Goal: Information Seeking & Learning: Learn about a topic

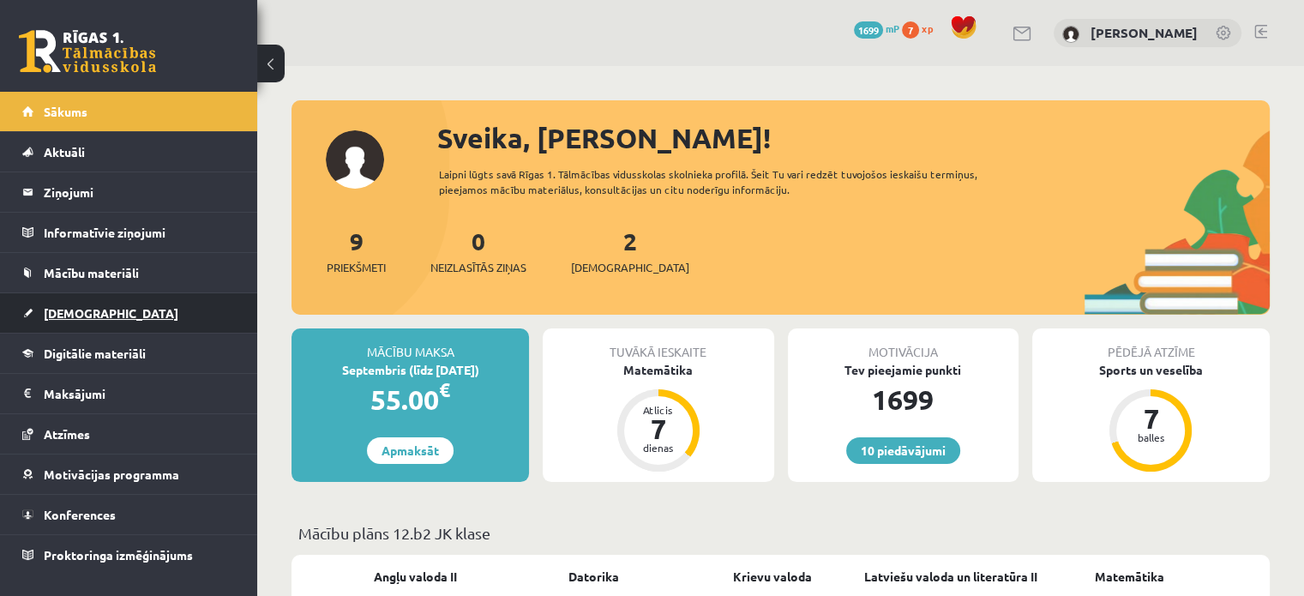
click at [147, 305] on link "[DEMOGRAPHIC_DATA]" at bounding box center [128, 312] width 213 height 39
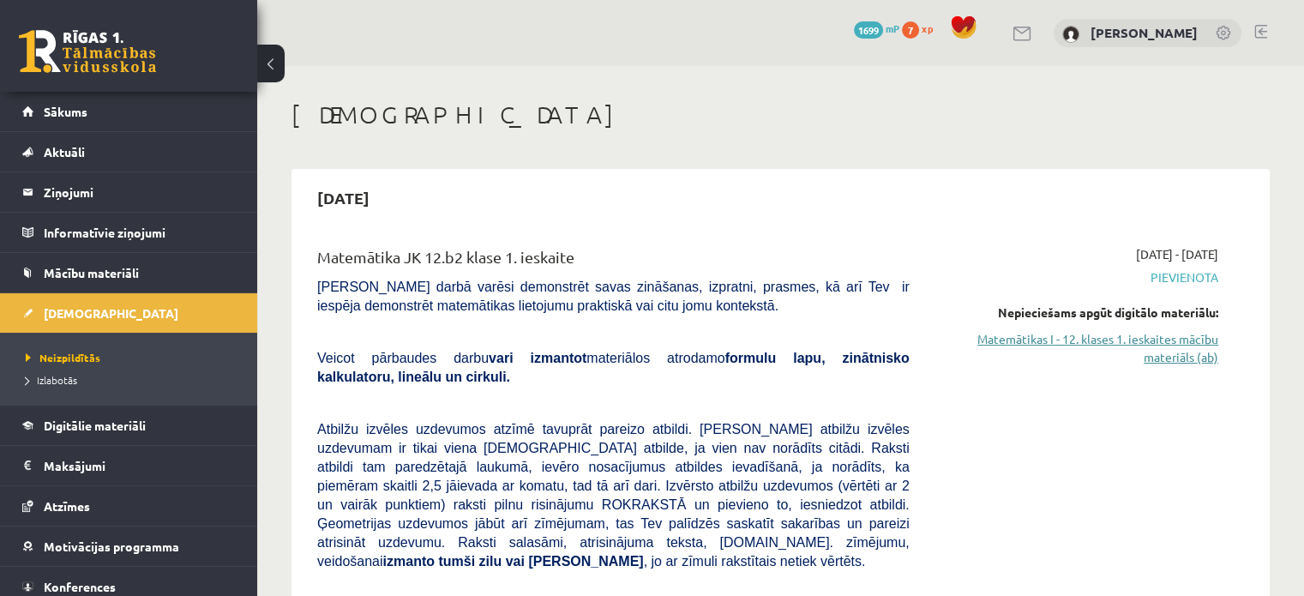
click at [1183, 340] on link "Matemātikas I - 12. klases 1. ieskaites mācību materiāls (ab)" at bounding box center [1076, 348] width 283 height 36
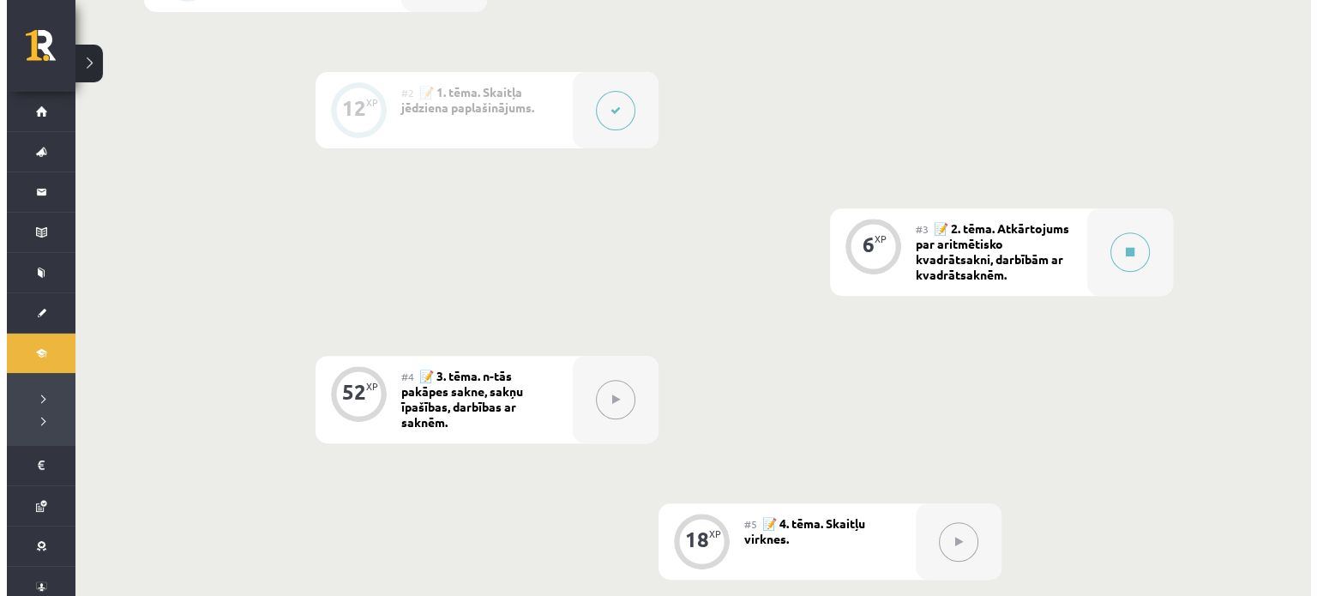
scroll to position [641, 0]
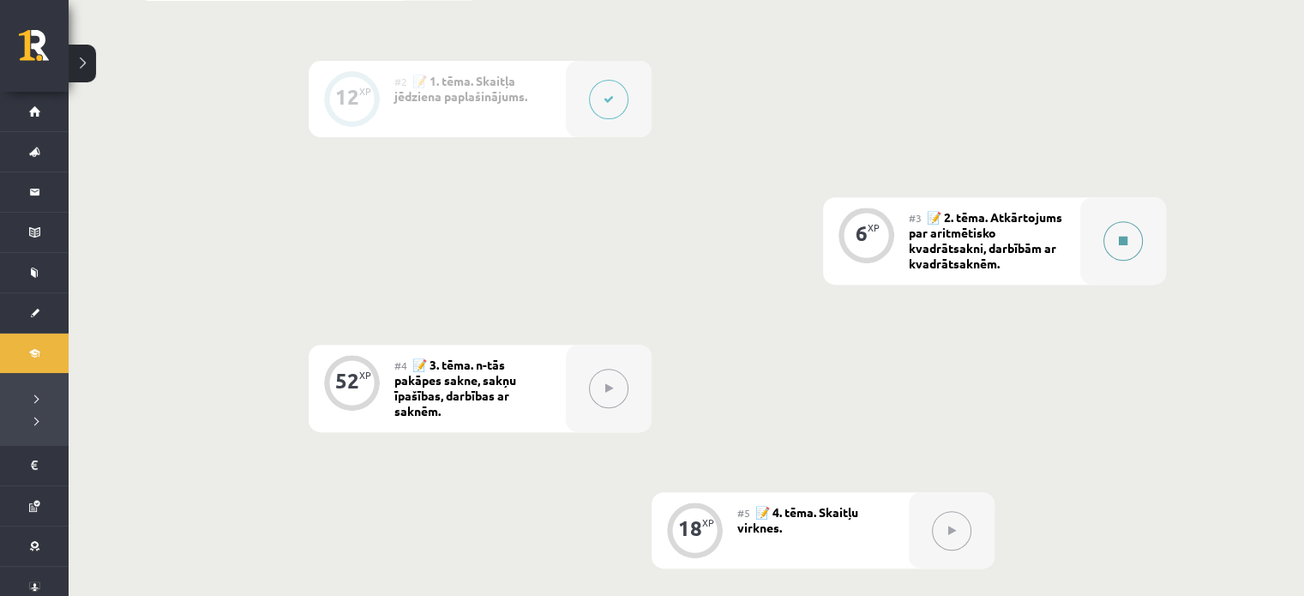
click at [1127, 237] on button at bounding box center [1122, 240] width 39 height 39
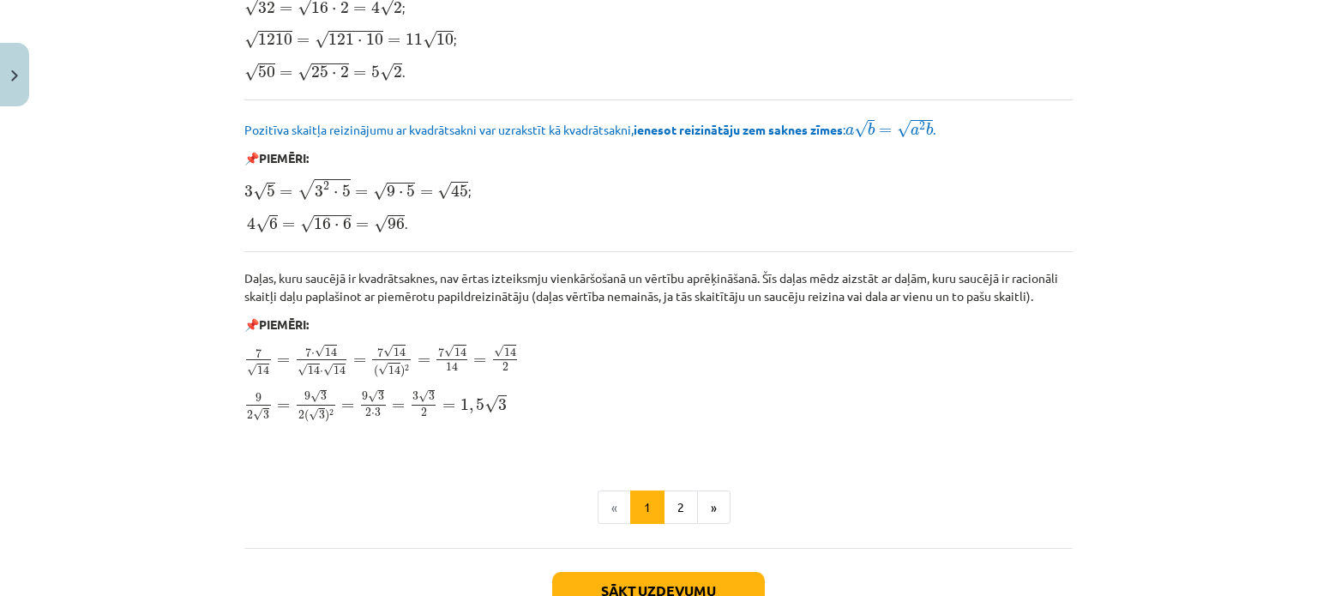
scroll to position [2088, 0]
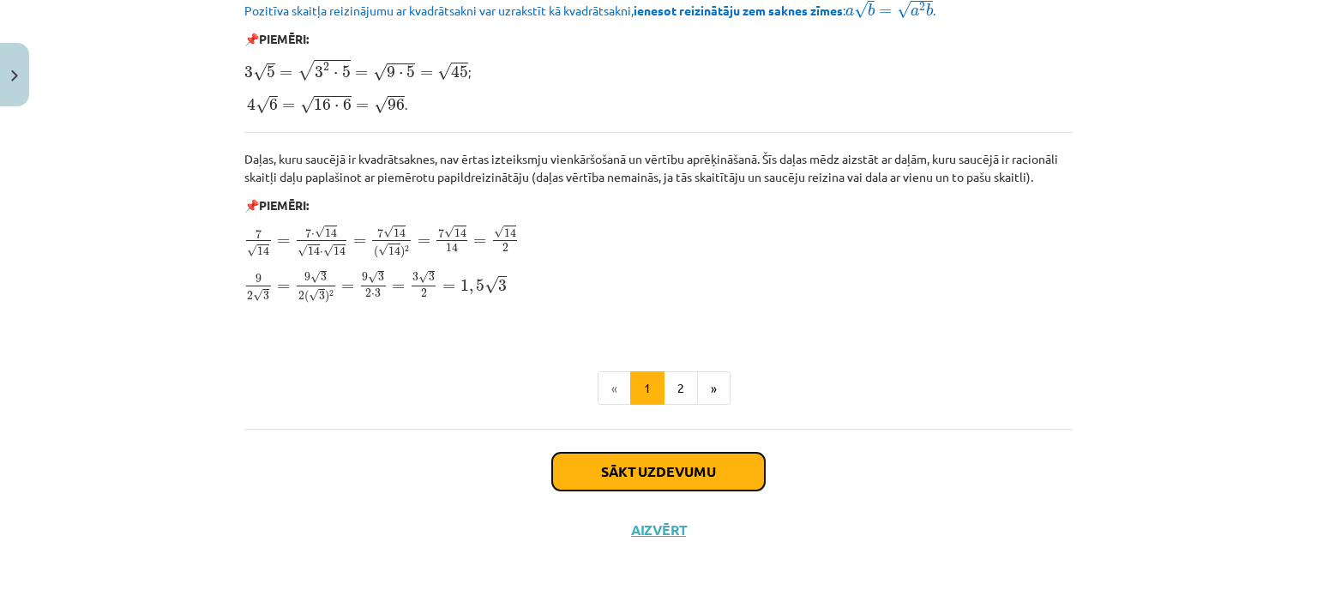
click at [647, 453] on button "Sākt uzdevumu" at bounding box center [658, 472] width 213 height 38
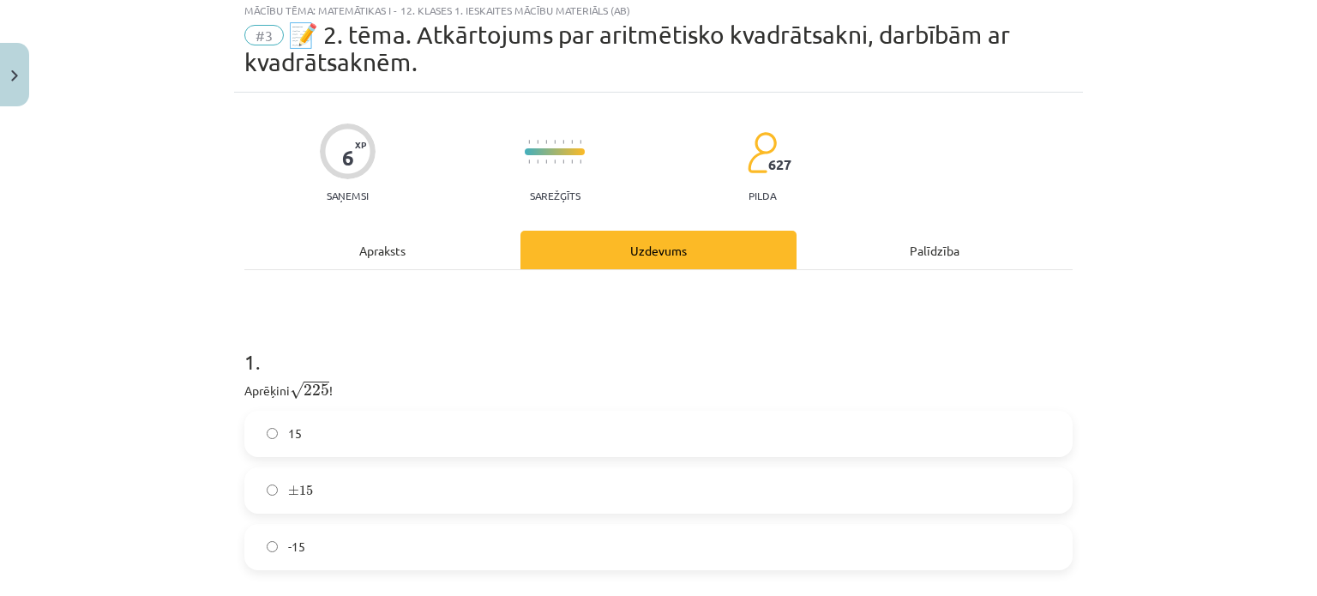
scroll to position [43, 0]
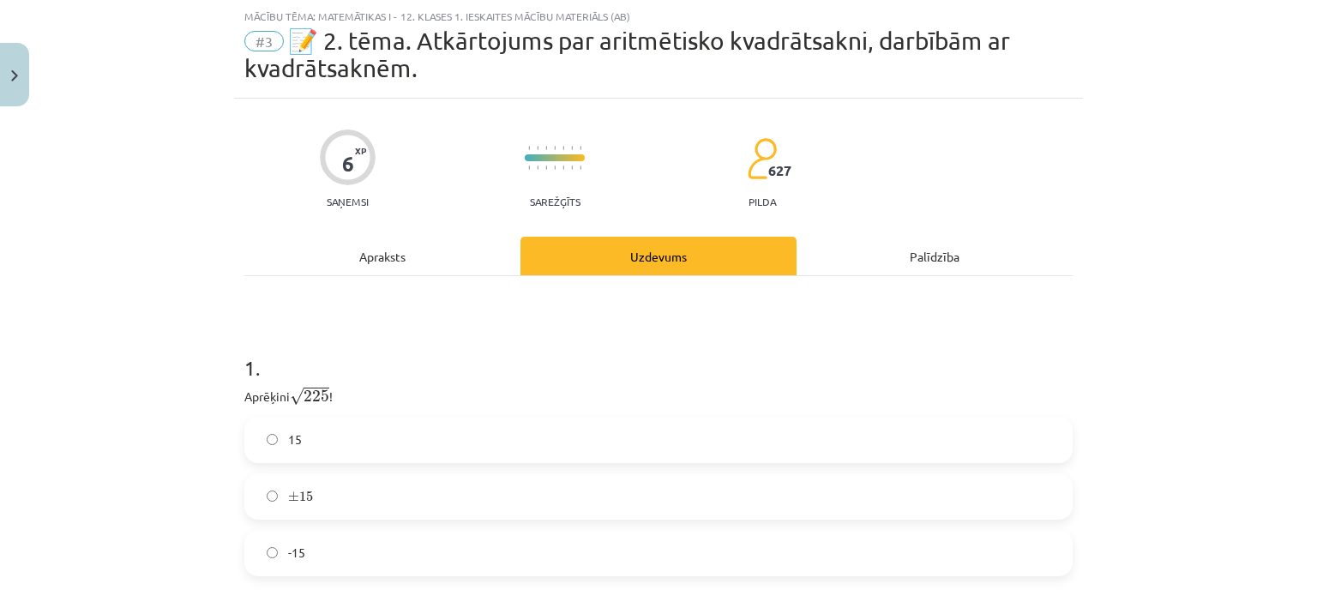
click at [1300, 180] on div "Mācību tēma: Matemātikas i - 12. klases 1. ieskaites mācību materiāls (ab) #3 📝…" at bounding box center [658, 298] width 1317 height 596
drag, startPoint x: 1300, startPoint y: 180, endPoint x: 1303, endPoint y: 229, distance: 49.0
click at [1303, 229] on div "Mācību tēma: Matemātikas i - 12. klases 1. ieskaites mācību materiāls (ab) #3 📝…" at bounding box center [658, 298] width 1317 height 596
click at [1184, 123] on div "Mācību tēma: Matemātikas i - 12. klases 1. ieskaites mācību materiāls (ab) #3 📝…" at bounding box center [658, 298] width 1317 height 596
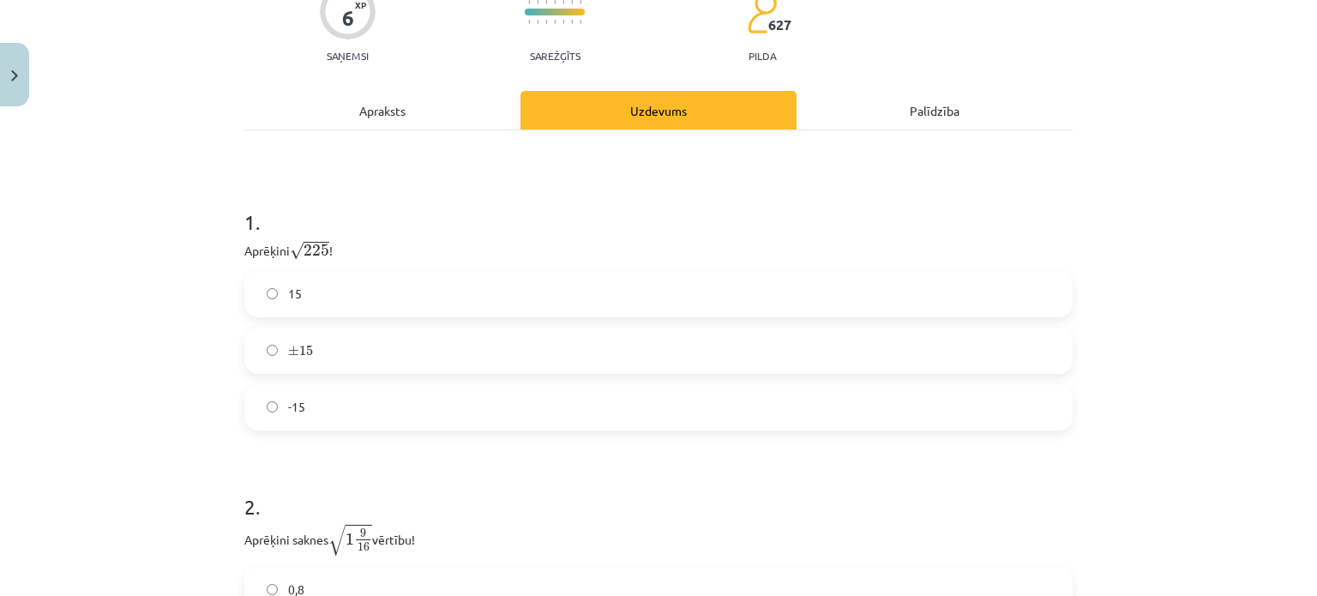
scroll to position [195, 0]
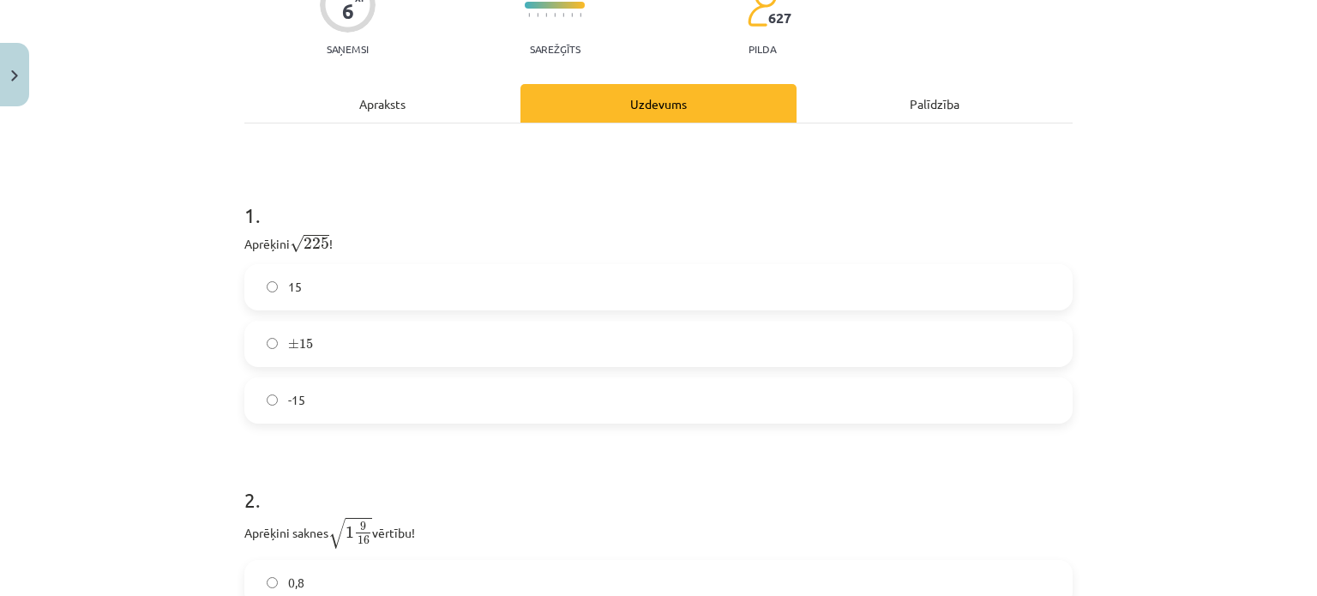
click at [737, 274] on label "15" at bounding box center [658, 287] width 825 height 43
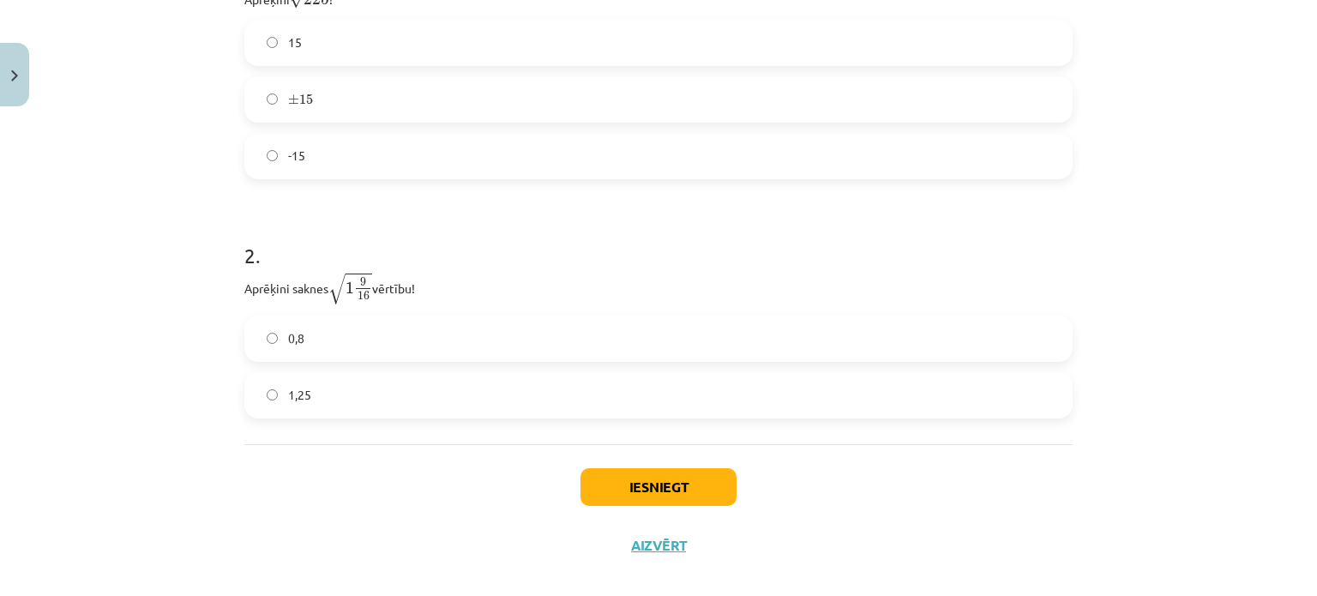
scroll to position [447, 0]
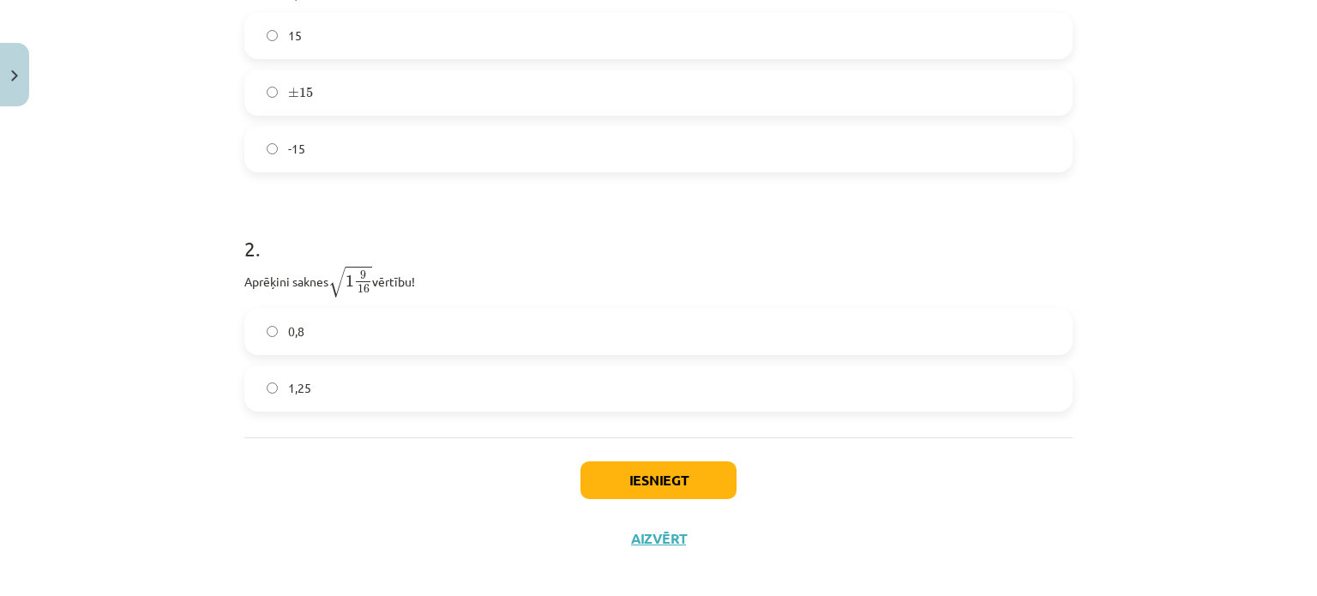
click at [337, 371] on label "1,25" at bounding box center [658, 388] width 825 height 43
click at [323, 322] on label "0,8" at bounding box center [658, 331] width 825 height 43
click at [632, 482] on button "Iesniegt" at bounding box center [658, 480] width 156 height 38
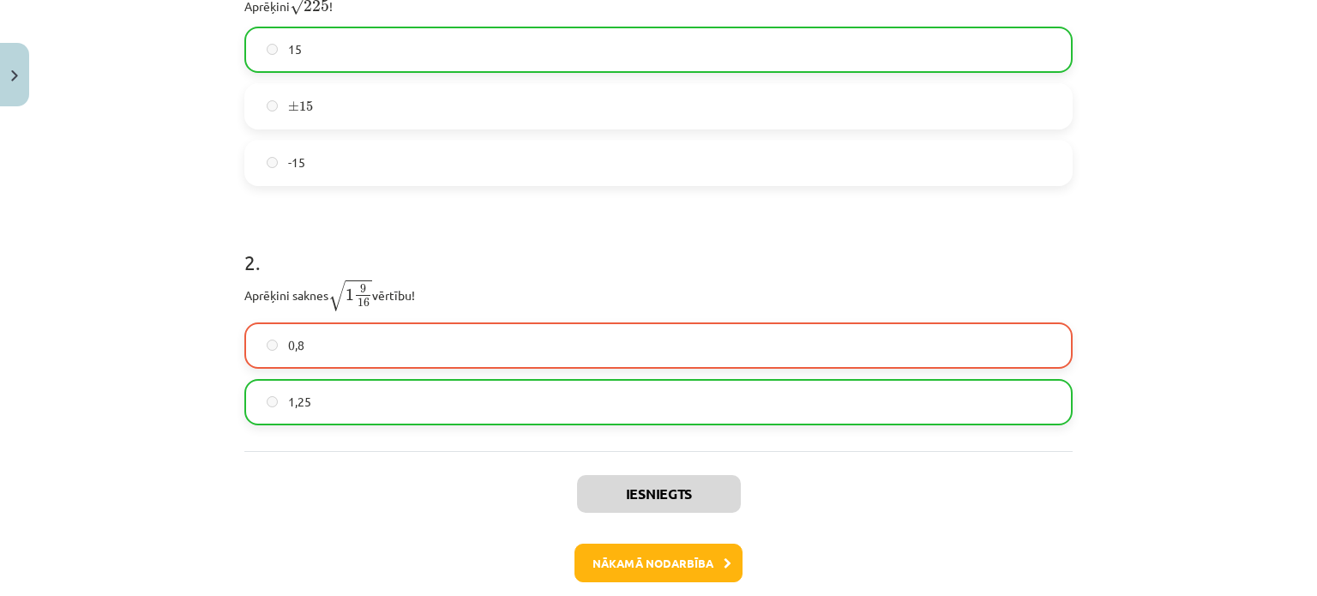
scroll to position [514, 0]
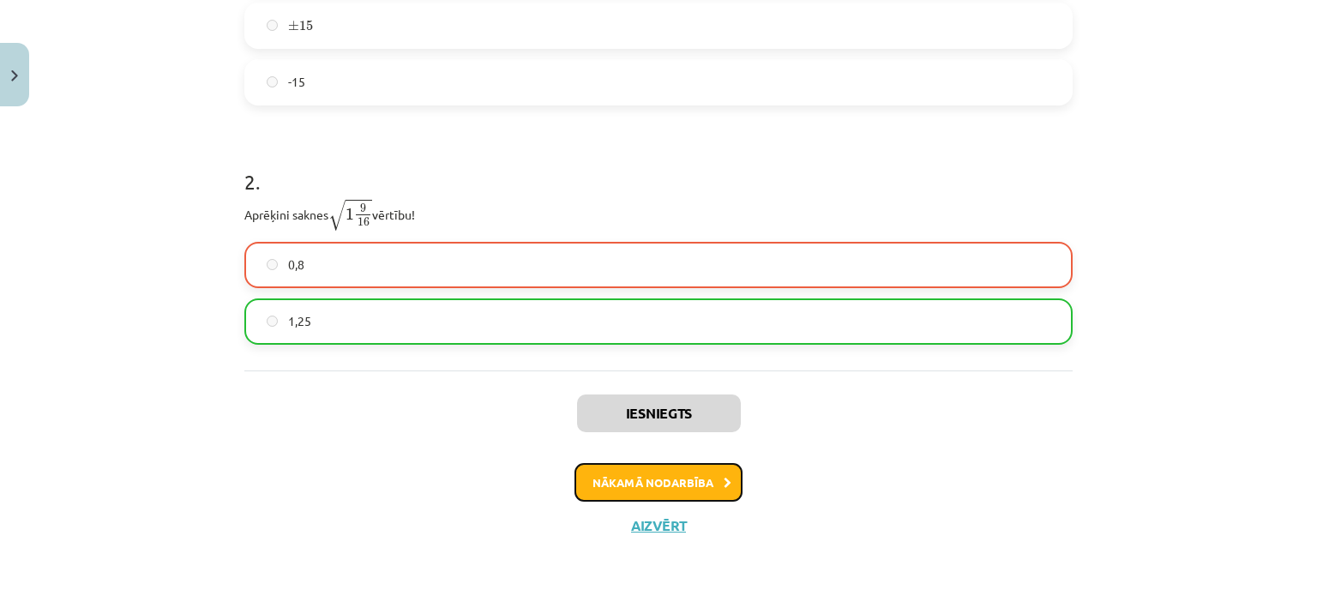
click at [724, 478] on icon at bounding box center [728, 483] width 8 height 11
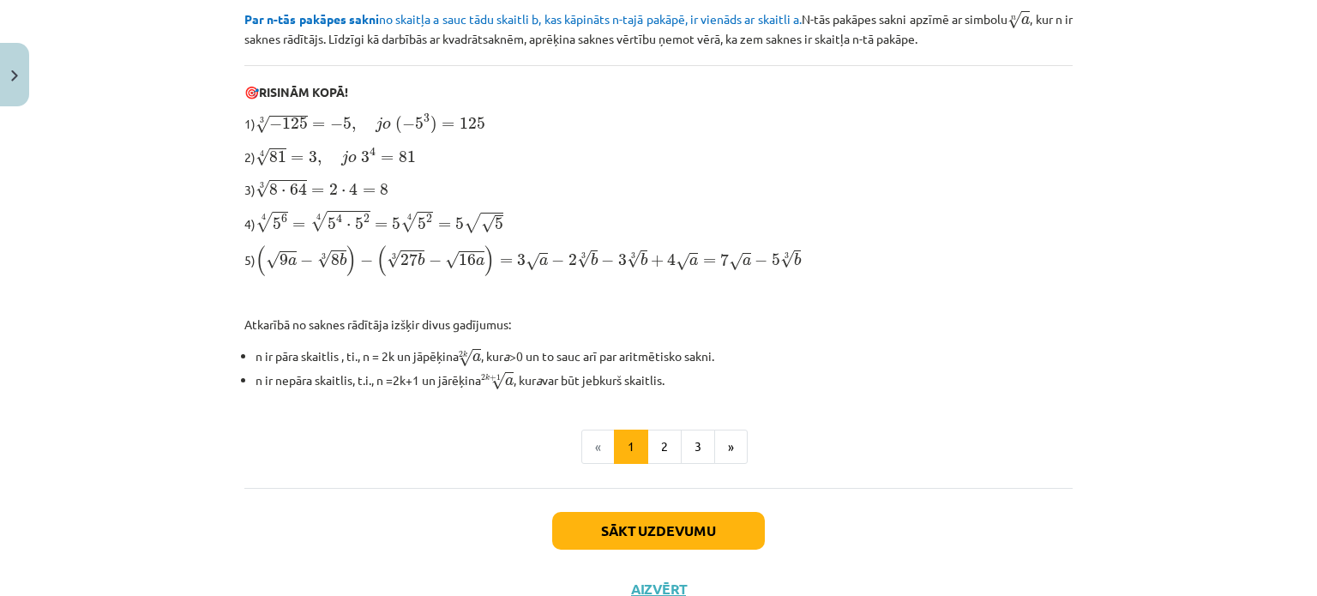
scroll to position [576, 0]
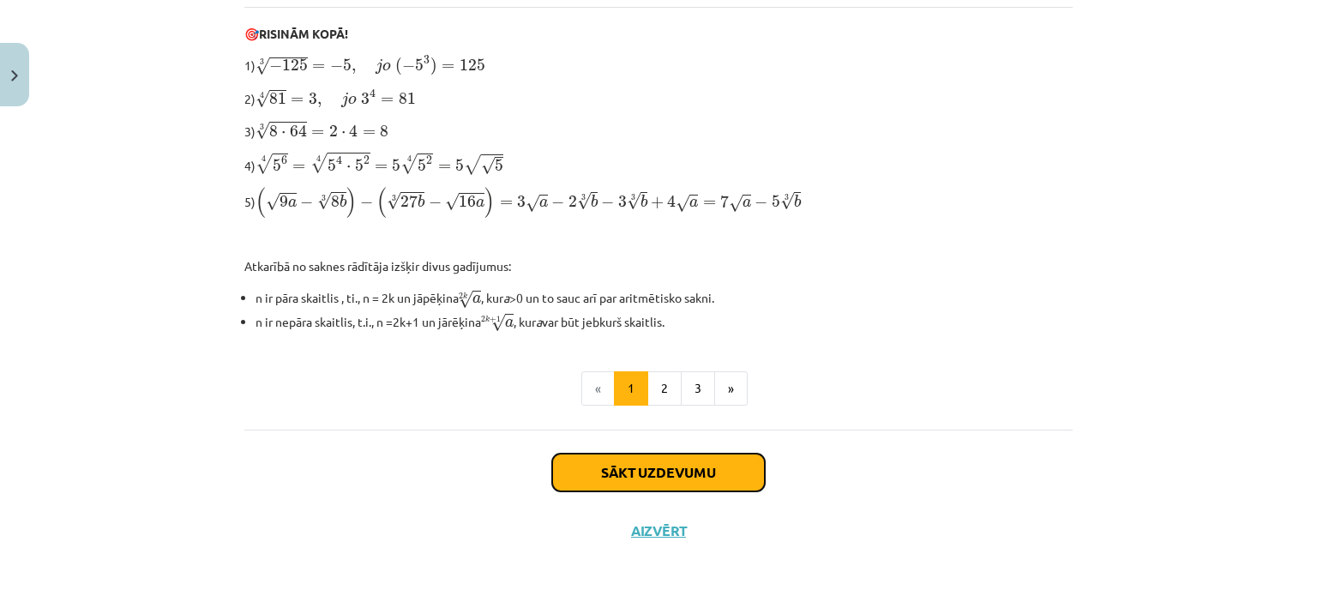
click at [689, 462] on button "Sākt uzdevumu" at bounding box center [658, 473] width 213 height 38
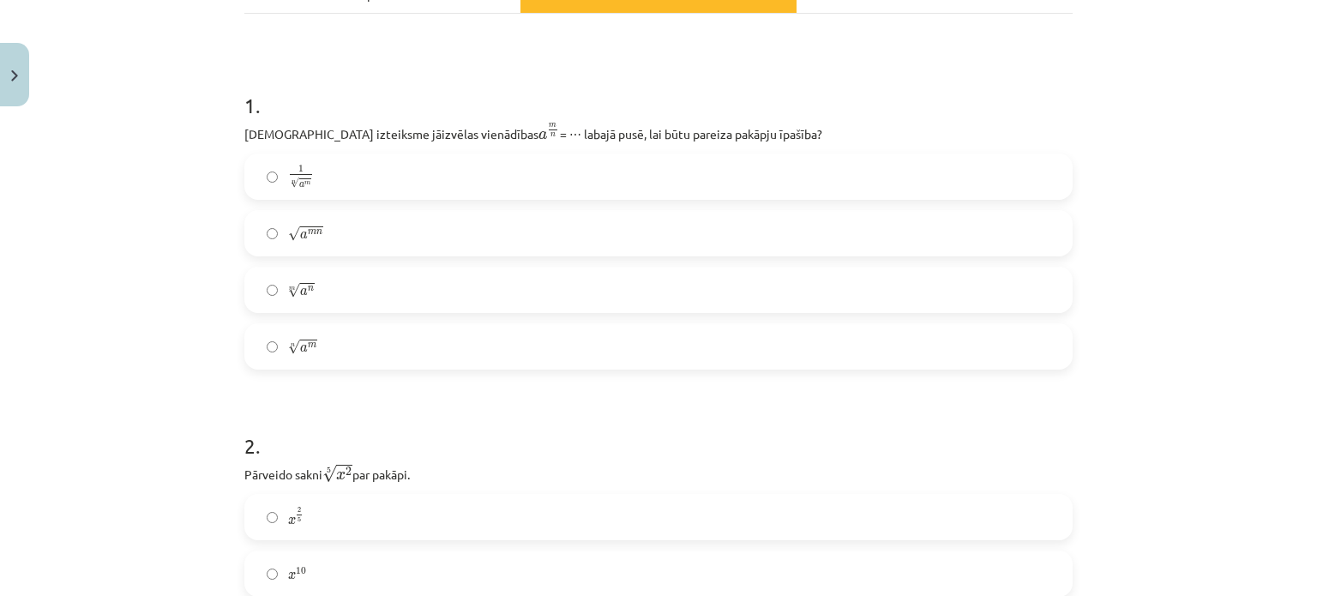
scroll to position [250, 0]
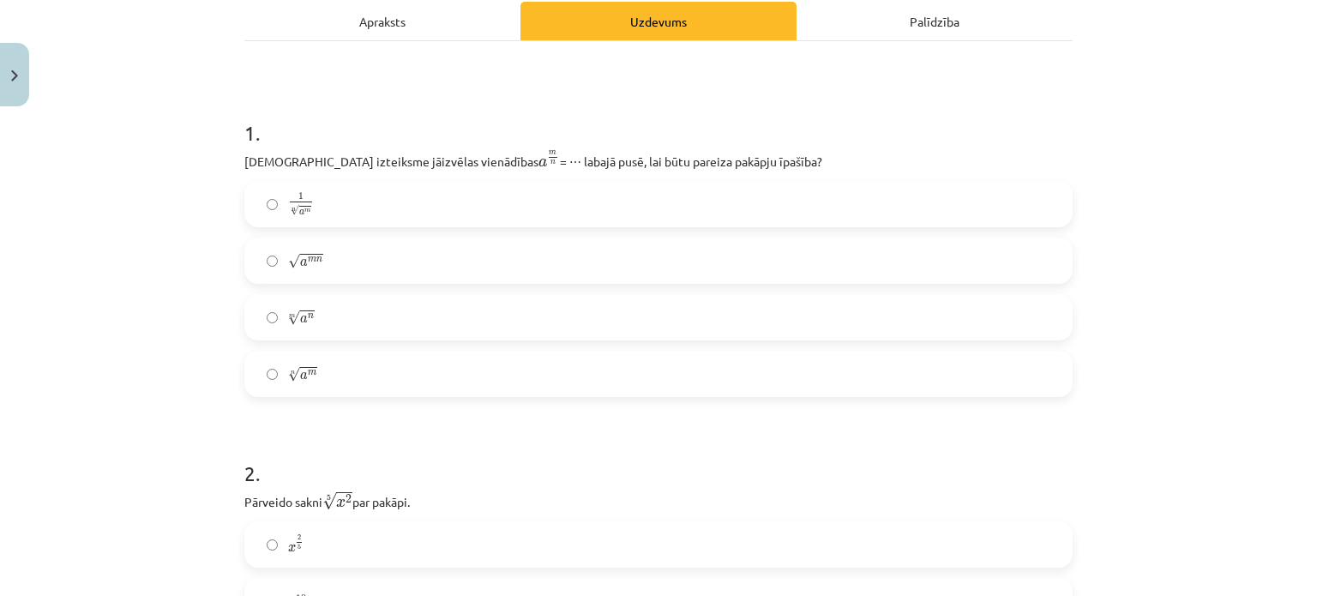
click at [244, 153] on p "[DEMOGRAPHIC_DATA] izteiksme jāizvēlas vienādības a m n a m n = ⋯ labajā pusē, …" at bounding box center [658, 159] width 828 height 21
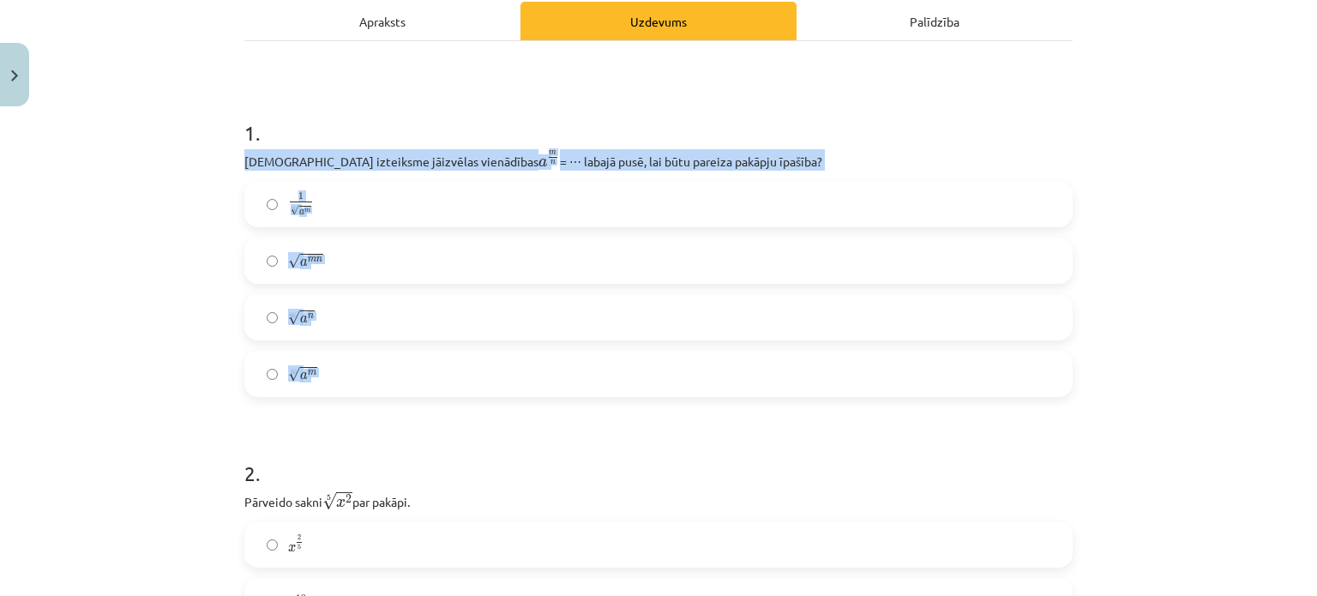
drag, startPoint x: 238, startPoint y: 153, endPoint x: 336, endPoint y: 392, distance: 257.9
click at [336, 392] on div "1 . [DEMOGRAPHIC_DATA] izteiksme jāizvēlas vienādības a m n a m n = ⋯ labajā pu…" at bounding box center [658, 244] width 828 height 306
copy div "[DEMOGRAPHIC_DATA] izteiksme jāizvēlas vienādības a m n a m n = ⋯ labajā pusē, …"
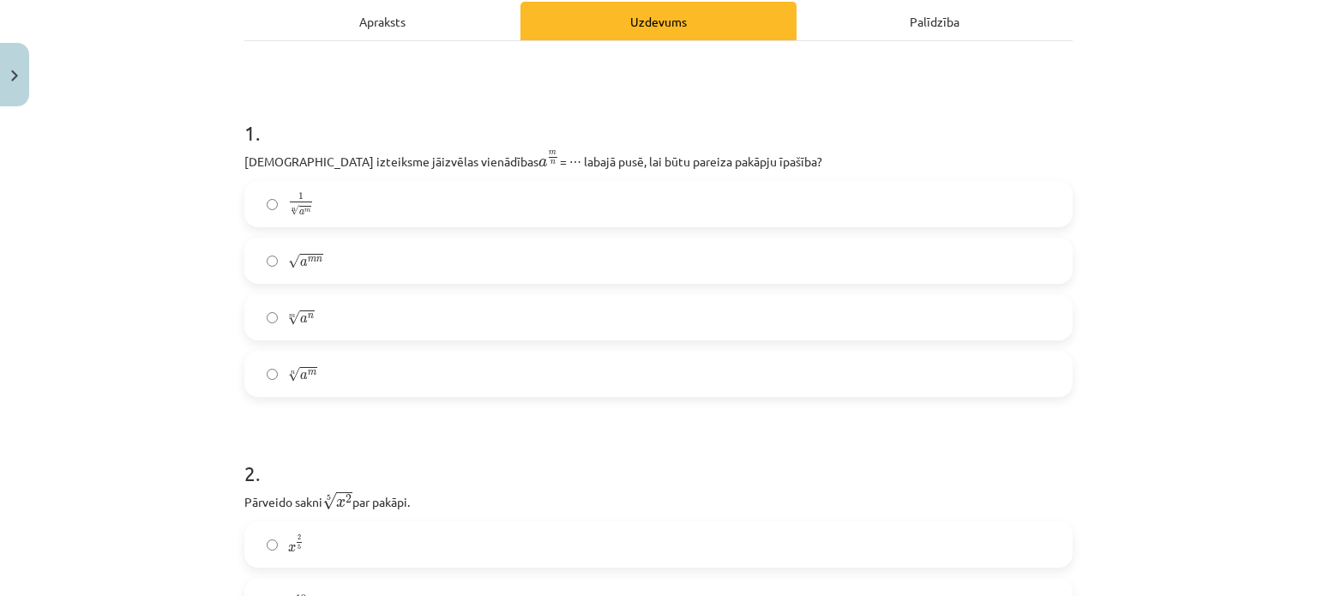
click at [223, 73] on div "Mācību tēma: Matemātikas i - 12. klases 1. ieskaites mācību materiāls (ab) #4 📝…" at bounding box center [658, 298] width 1317 height 596
click at [334, 368] on label "n √ a m a m n" at bounding box center [658, 373] width 825 height 43
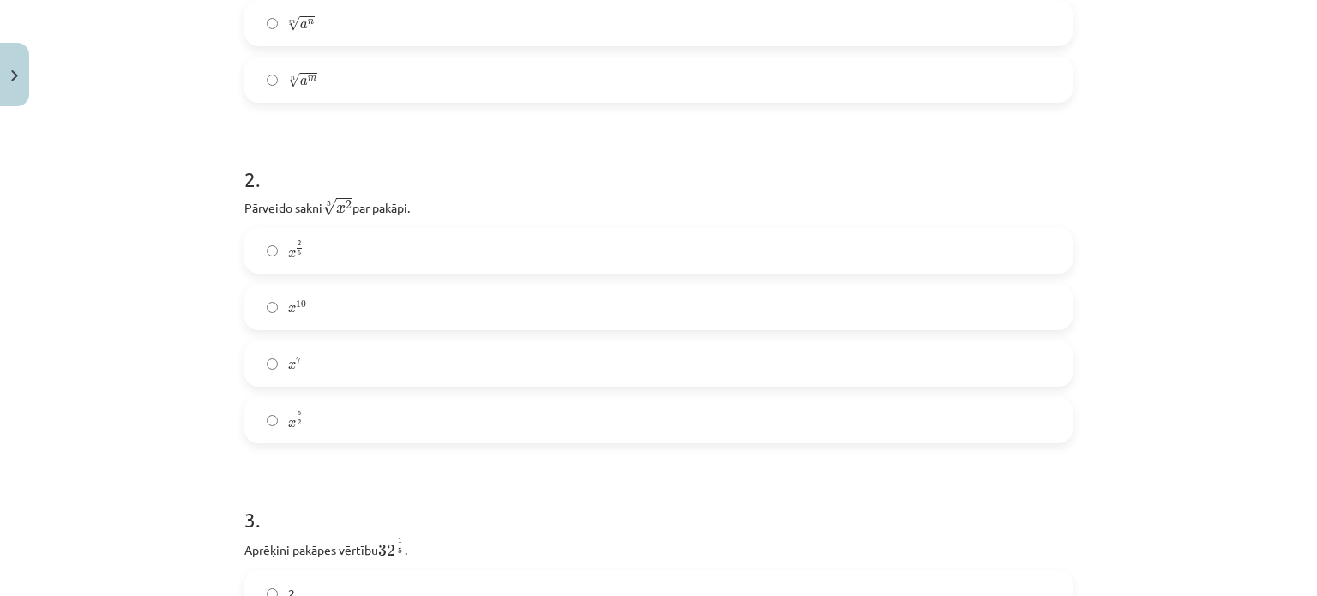
scroll to position [528, 0]
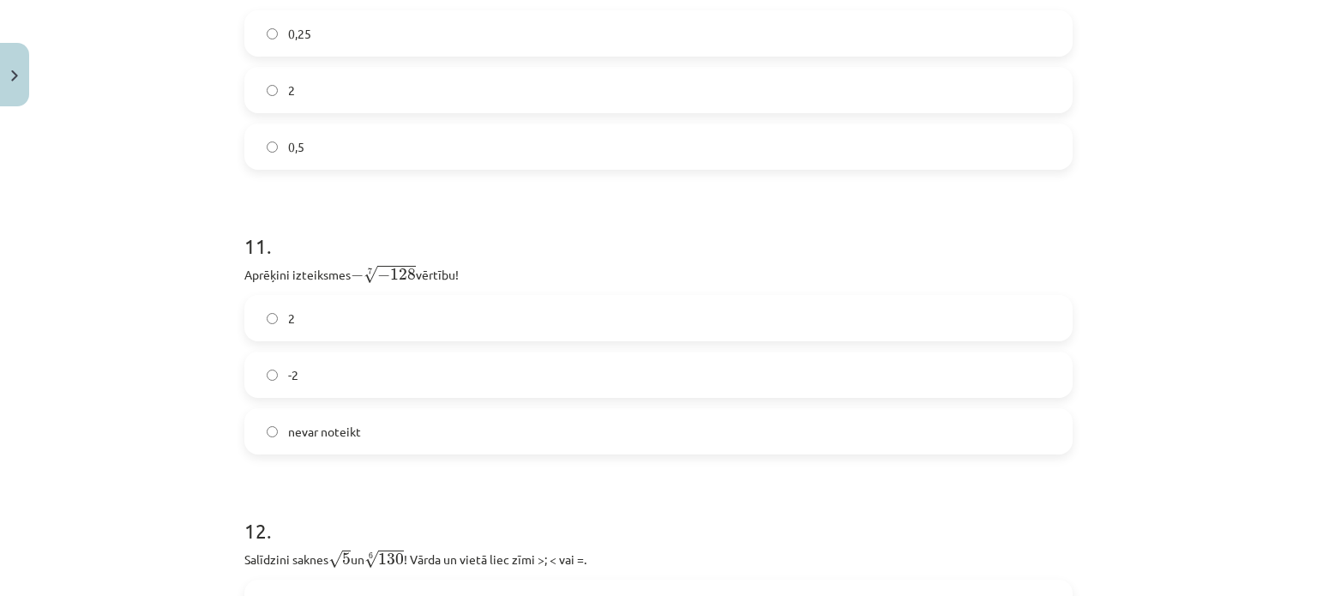
scroll to position [3866, 0]
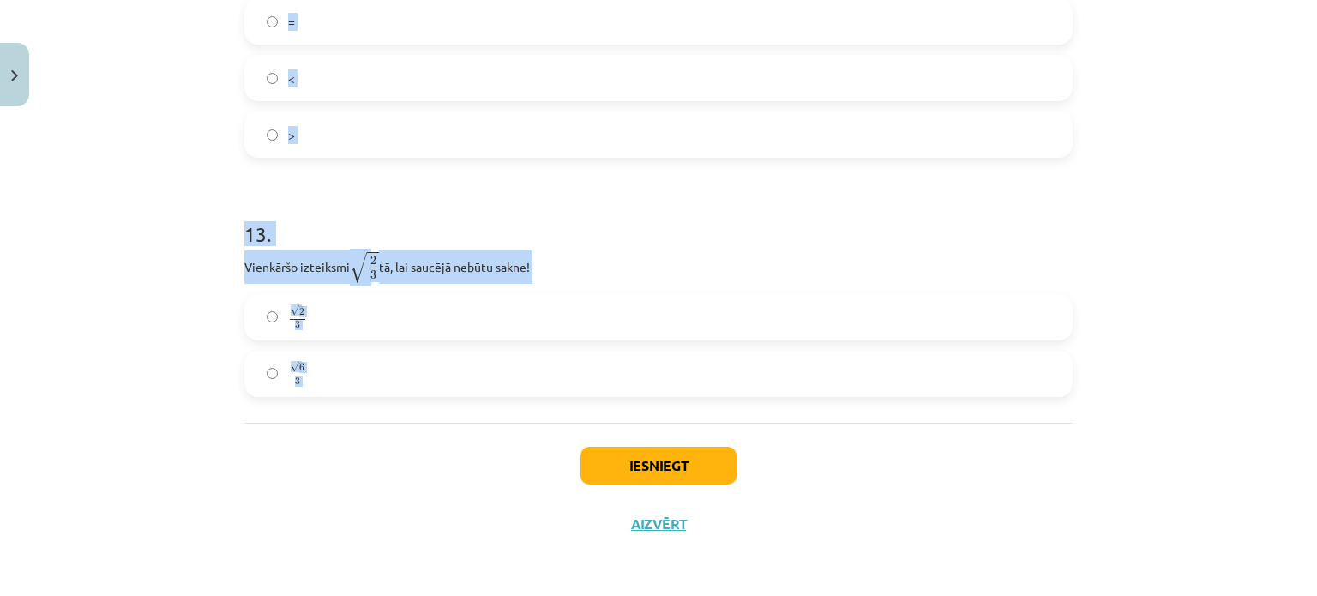
drag, startPoint x: 236, startPoint y: 224, endPoint x: 339, endPoint y: 375, distance: 182.6
copy form "Loremips dolor 7 √ s 8 a 0 0 con adipis. e 4 1 s 6 3 d 19 e 38 t 5 i 1 u 3 3 l …"
click at [175, 165] on div "Mācību tēma: Matemātikas i - 12. klases 1. ieskaites mācību materiāls (ab) #4 📝…" at bounding box center [658, 298] width 1317 height 596
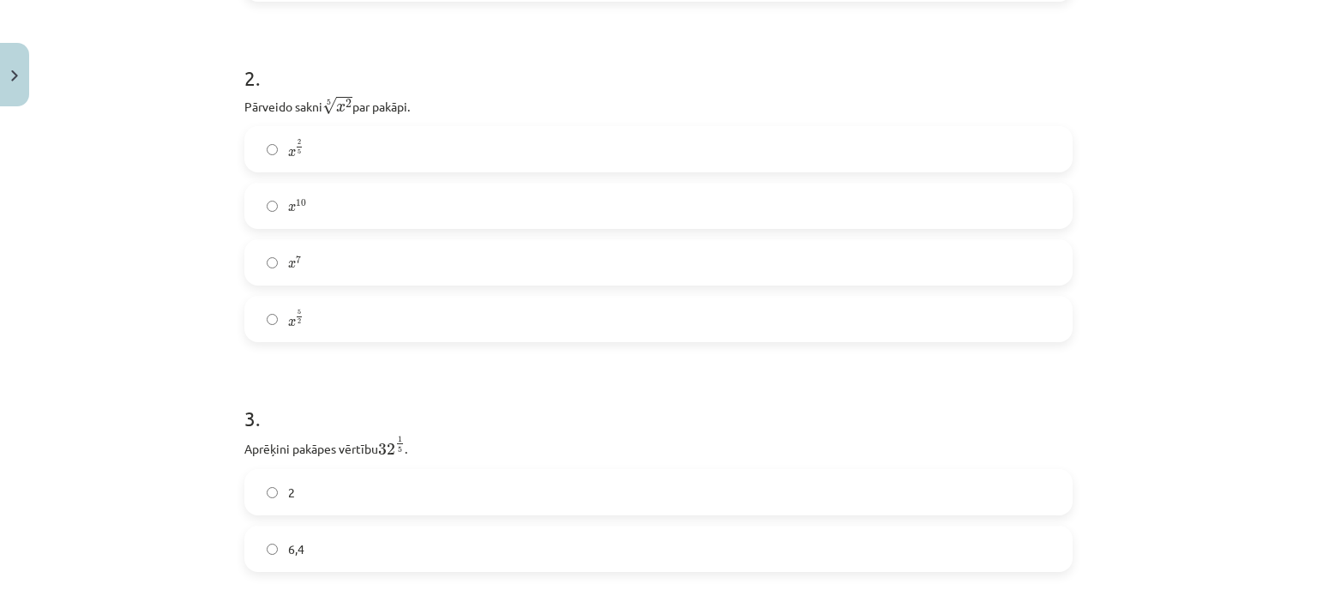
scroll to position [635, 0]
click at [298, 159] on span "5" at bounding box center [299, 161] width 3 height 5
click at [325, 505] on label "2" at bounding box center [658, 502] width 825 height 43
click at [273, 208] on label "2" at bounding box center [658, 207] width 825 height 43
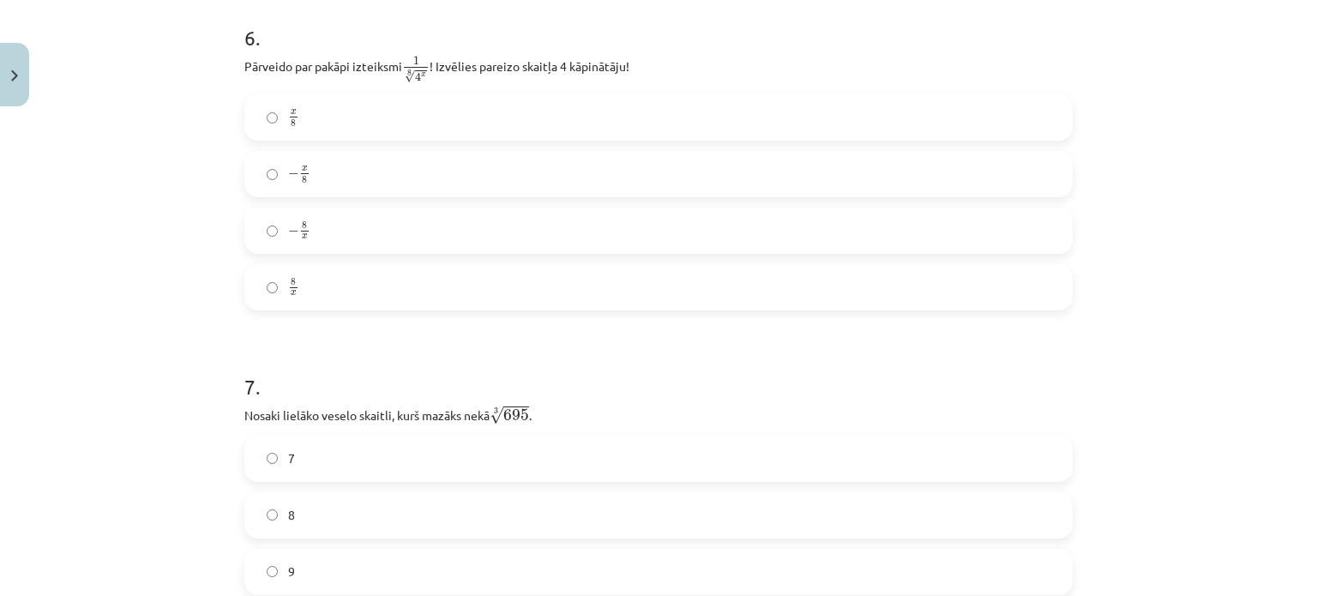
scroll to position [1777, 0]
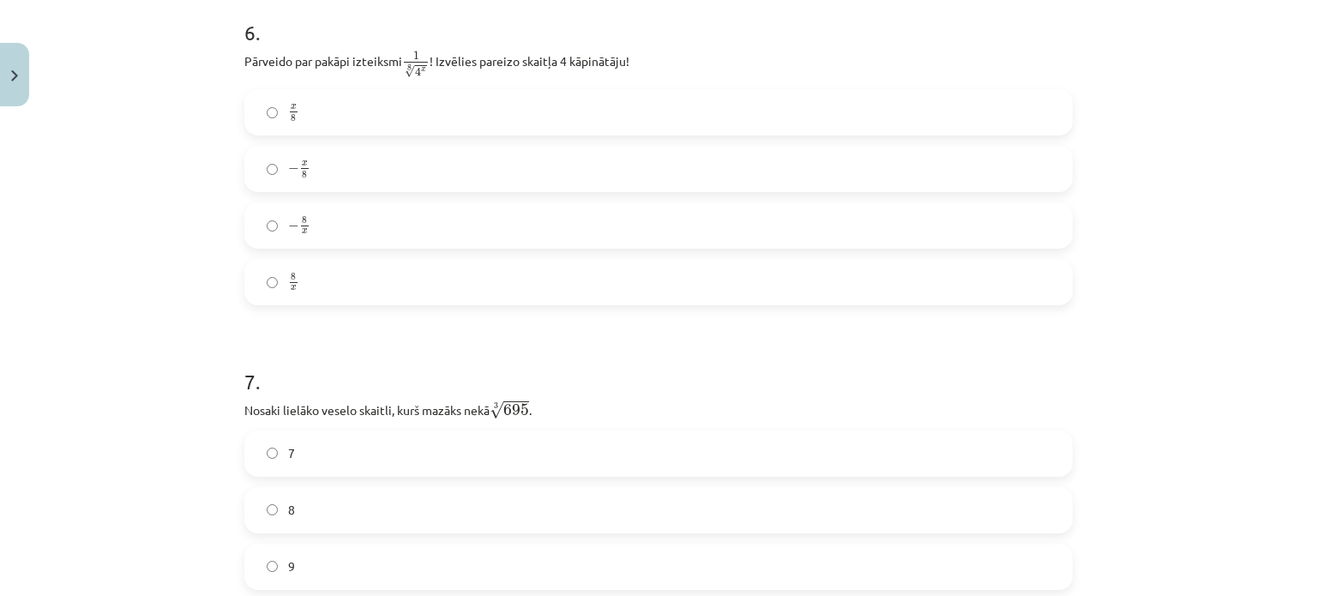
click at [304, 112] on label "x 8 x 8" at bounding box center [658, 112] width 825 height 43
click at [314, 509] on label "8" at bounding box center [658, 510] width 825 height 43
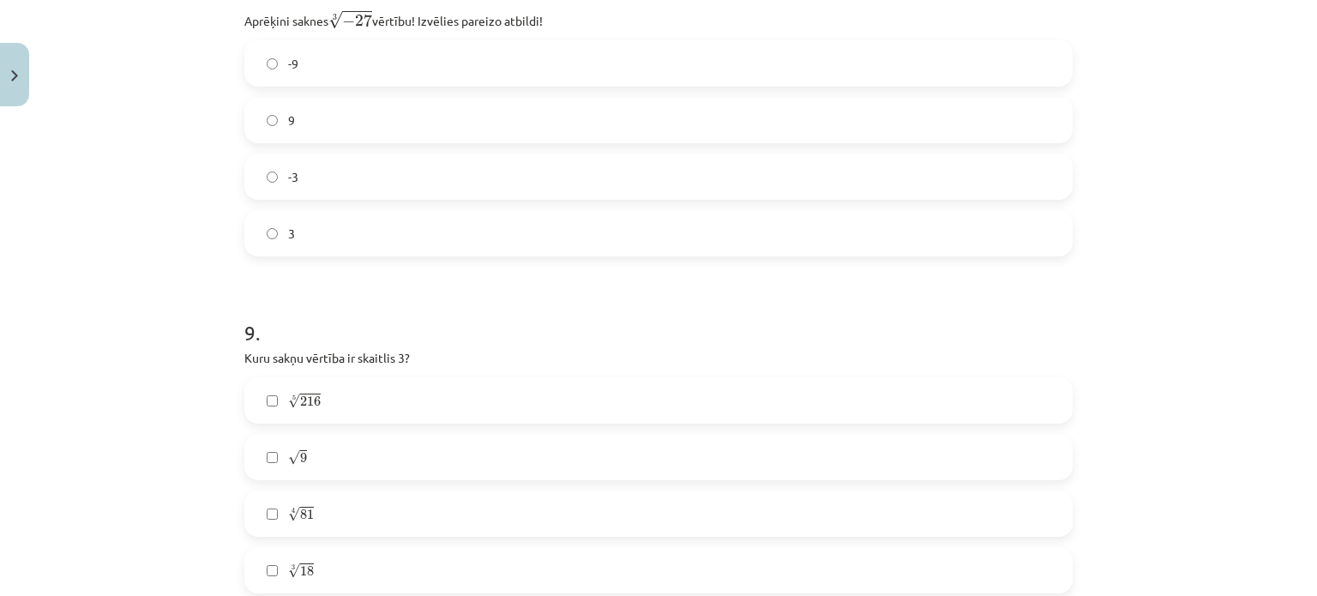
scroll to position [2445, 0]
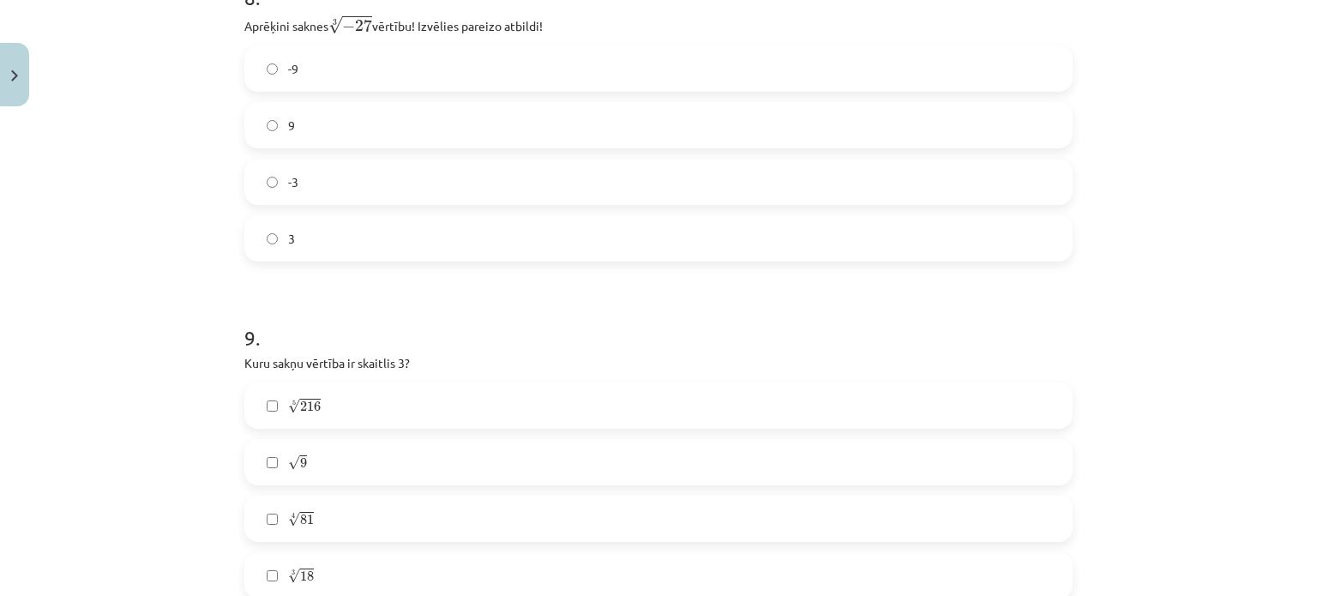
click at [384, 180] on label "-3" at bounding box center [658, 181] width 825 height 43
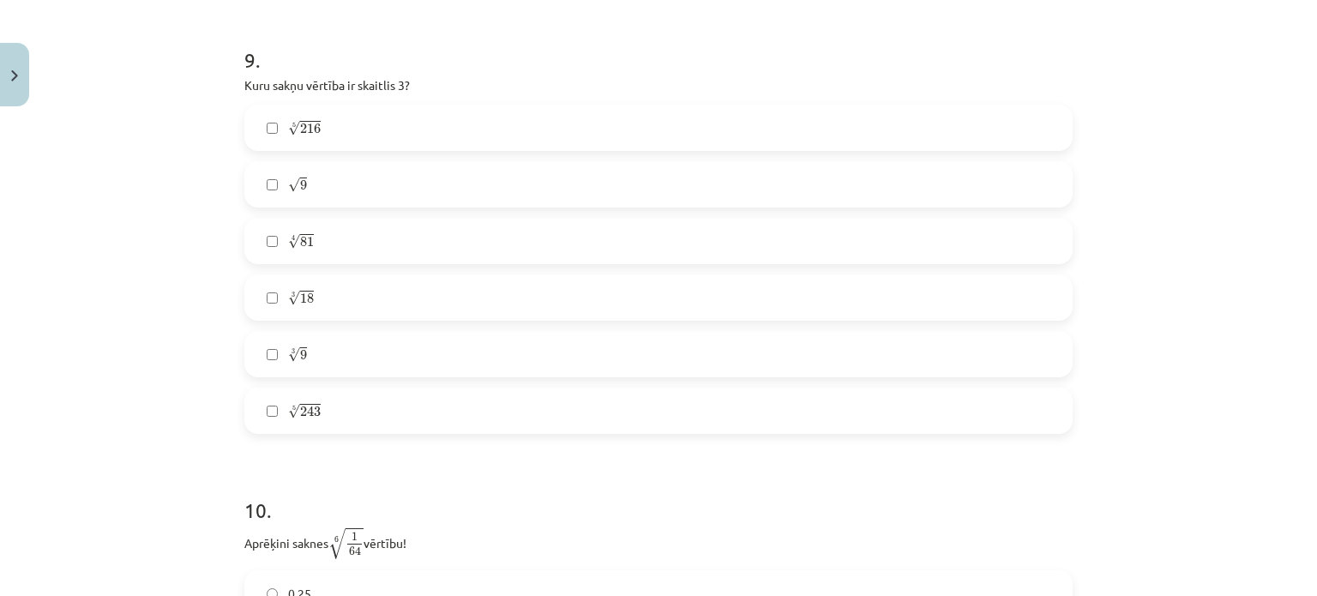
scroll to position [2679, 0]
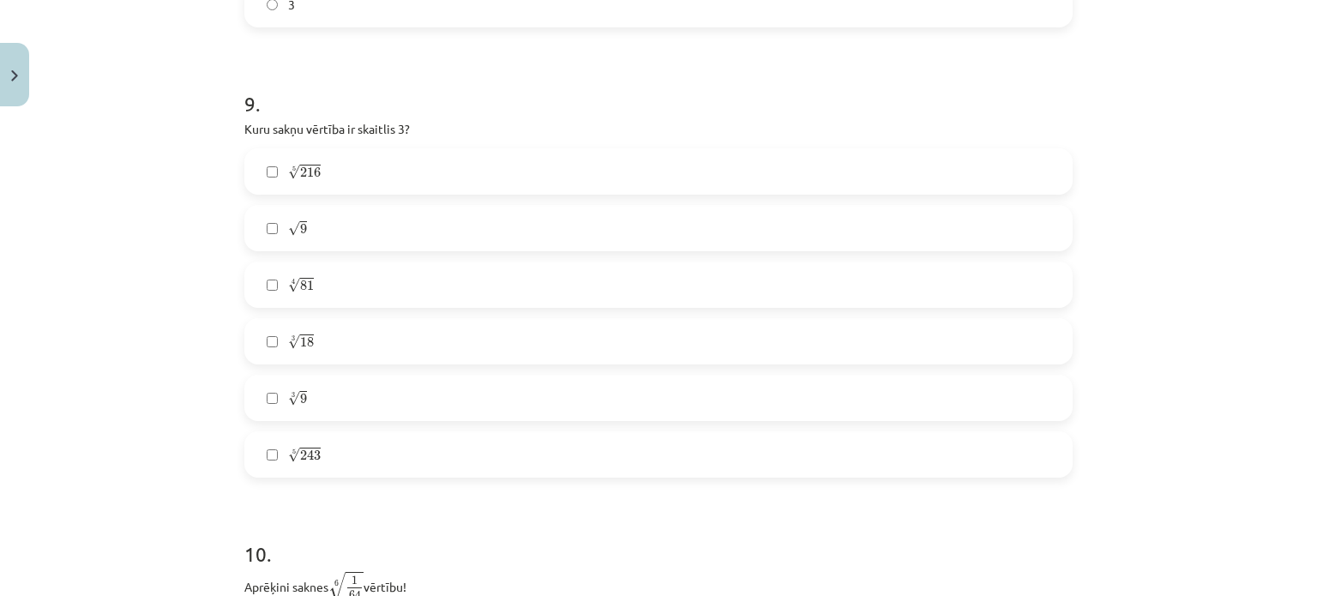
click at [337, 229] on label "√ 9 9" at bounding box center [658, 228] width 825 height 43
click at [310, 280] on label "4 √ 81 81 4" at bounding box center [658, 284] width 825 height 43
click at [312, 448] on span "5 √ 243 243 5" at bounding box center [304, 454] width 33 height 17
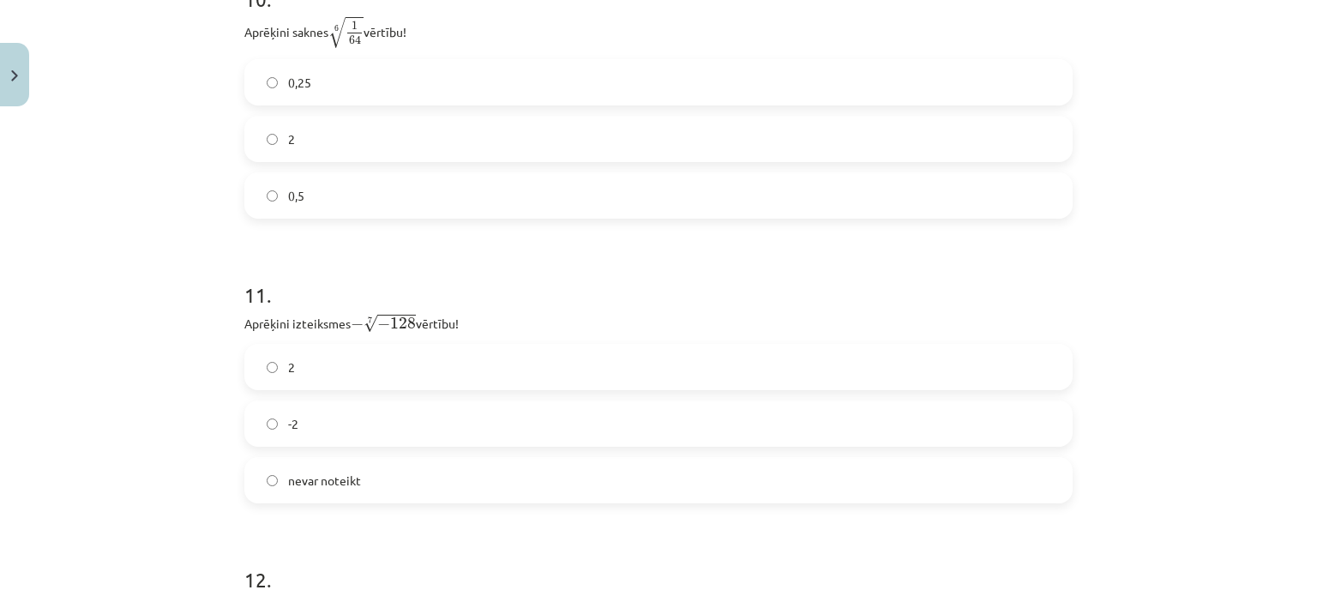
scroll to position [3239, 0]
click at [297, 363] on label "2" at bounding box center [658, 361] width 825 height 43
click at [317, 205] on label "0,5" at bounding box center [658, 190] width 825 height 43
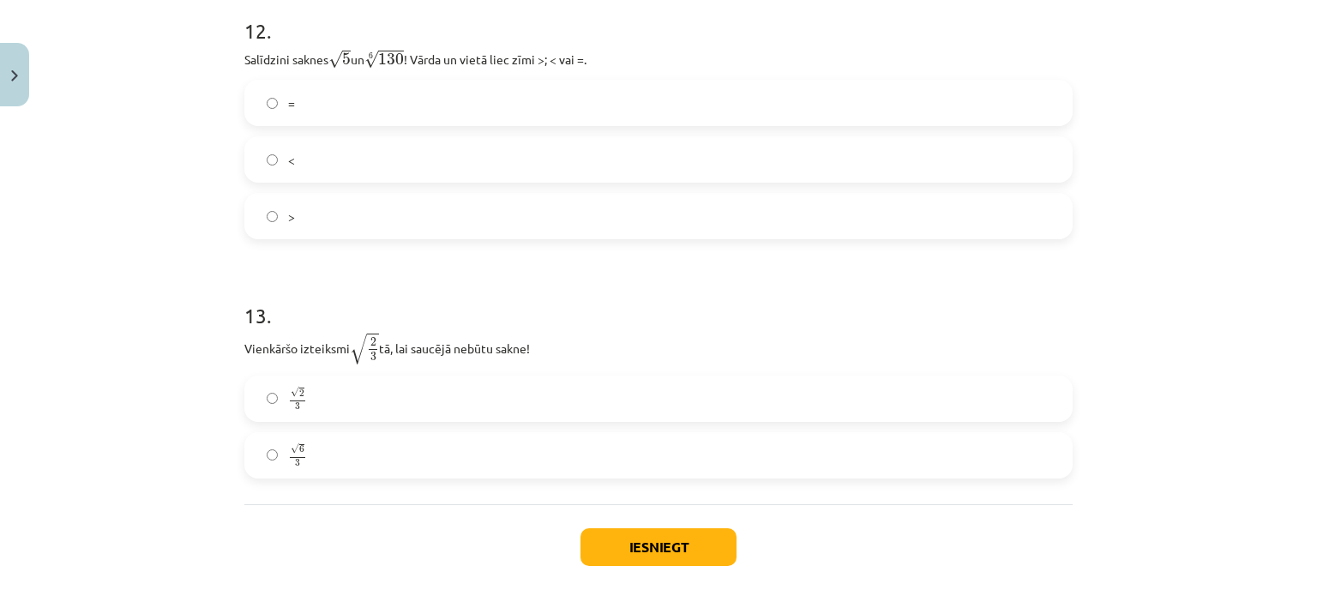
scroll to position [3800, 0]
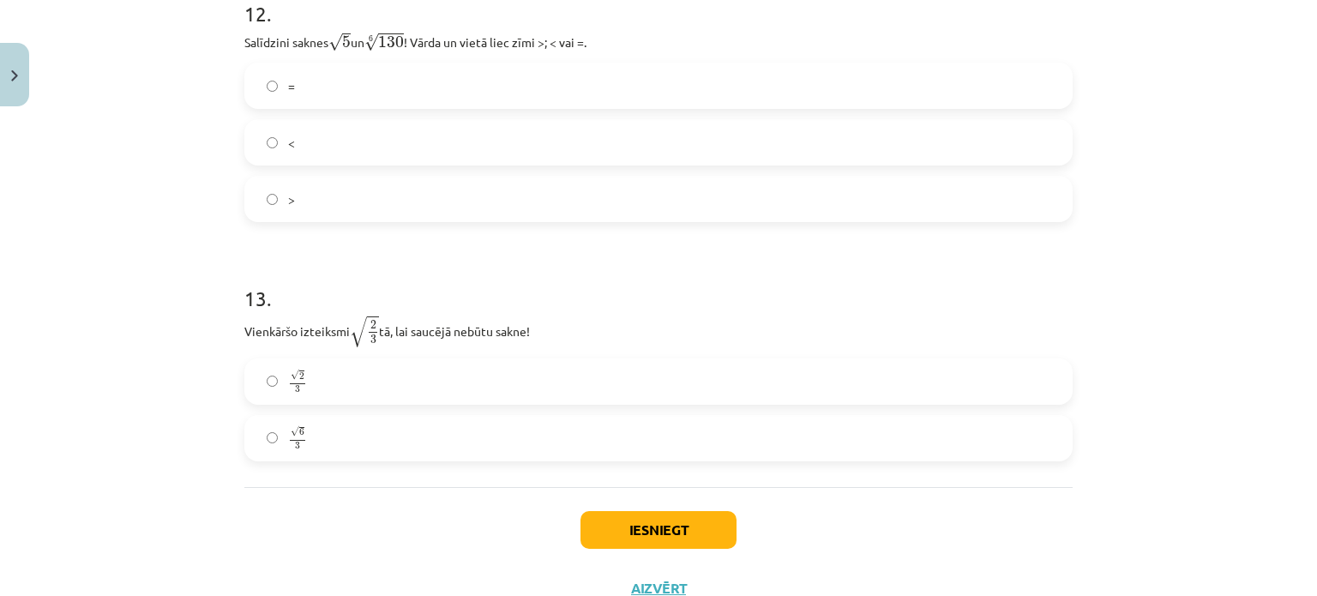
click at [289, 195] on label ">" at bounding box center [658, 198] width 825 height 43
click at [299, 429] on span "6" at bounding box center [301, 433] width 5 height 8
click at [600, 514] on button "Iesniegt" at bounding box center [658, 530] width 156 height 38
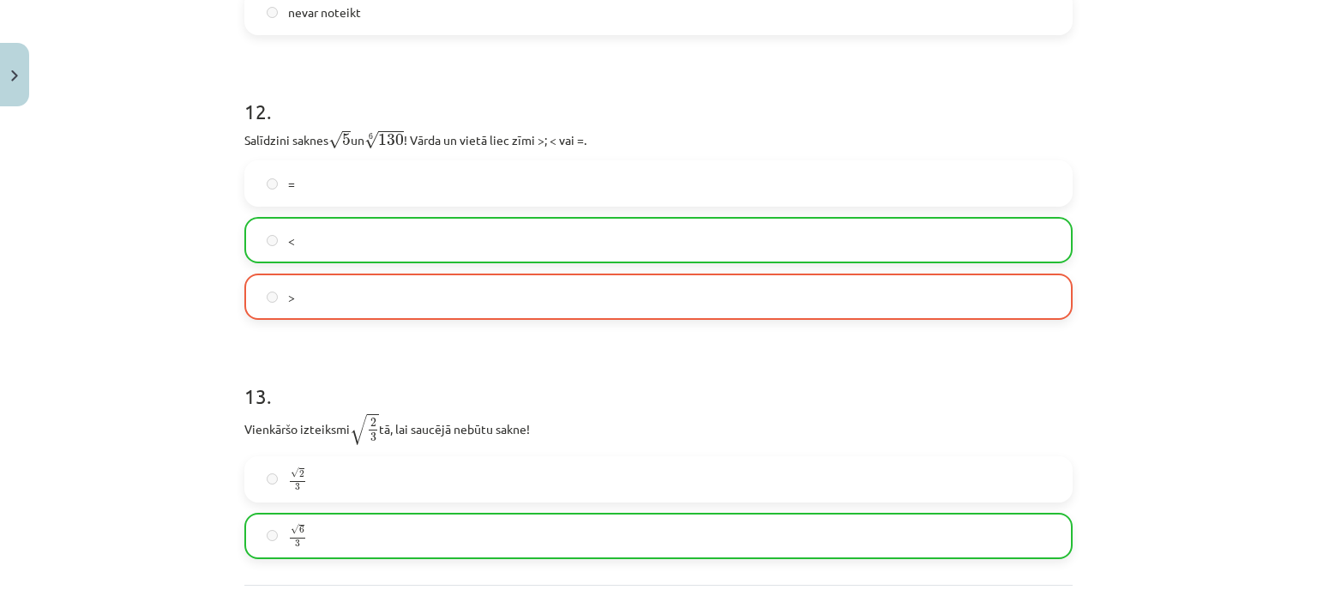
scroll to position [3920, 0]
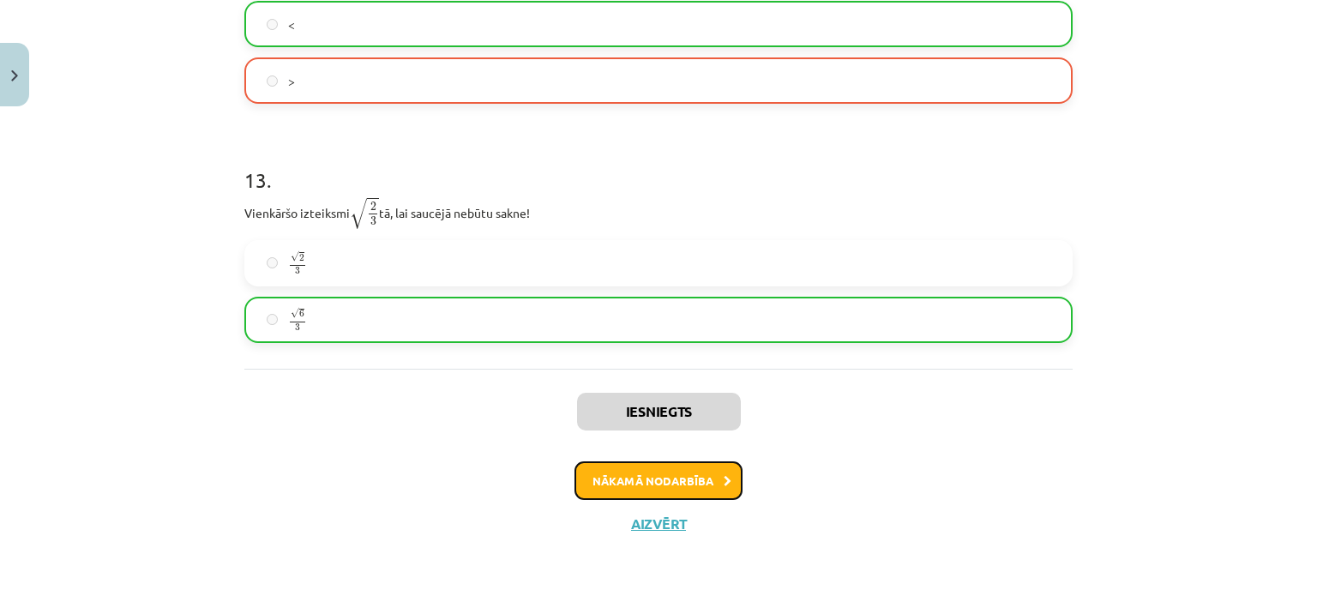
click at [707, 472] on button "Nākamā nodarbība" at bounding box center [658, 480] width 168 height 39
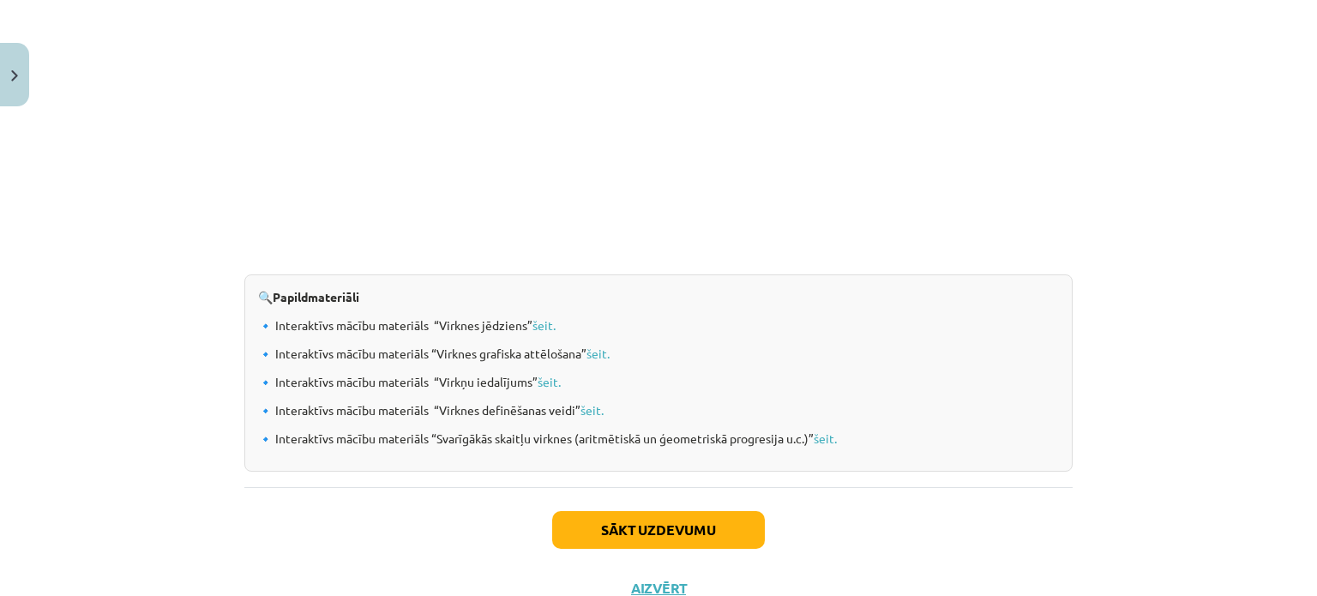
scroll to position [1806, 0]
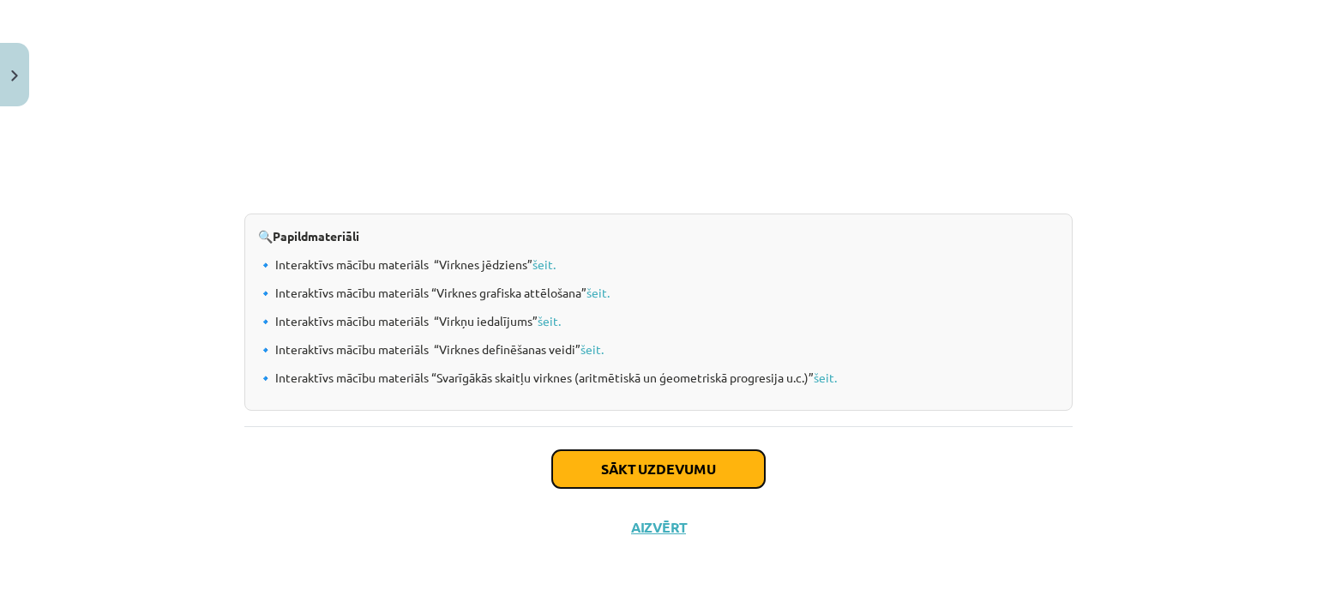
click at [622, 450] on button "Sākt uzdevumu" at bounding box center [658, 469] width 213 height 38
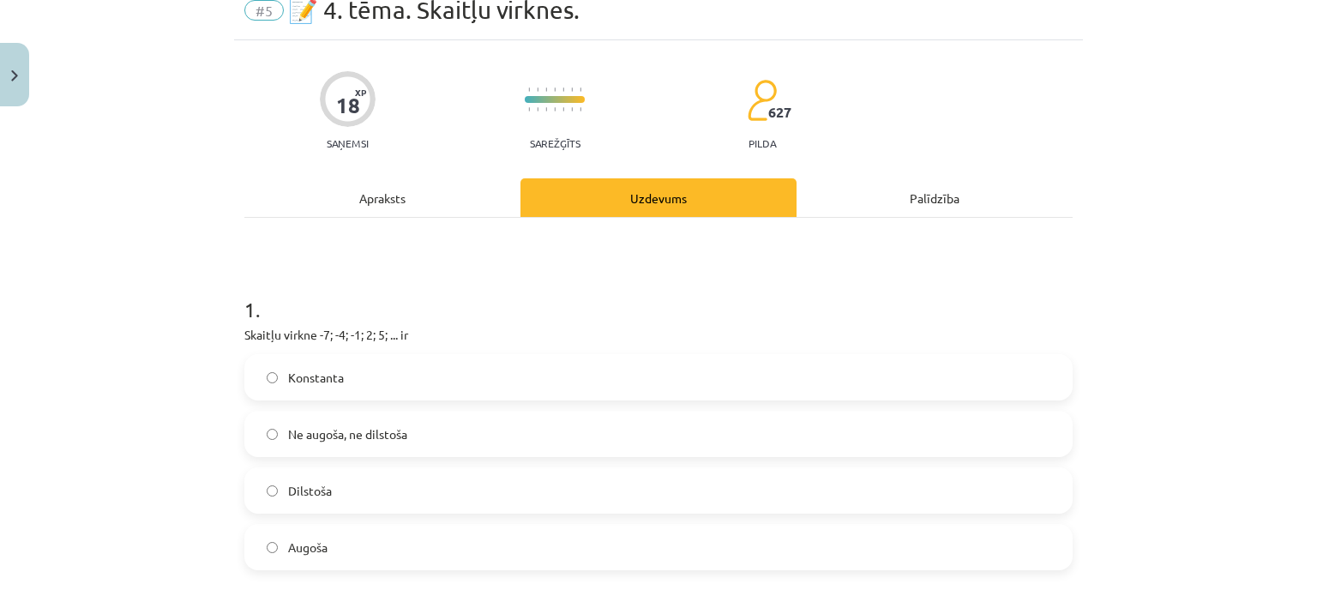
scroll to position [43, 0]
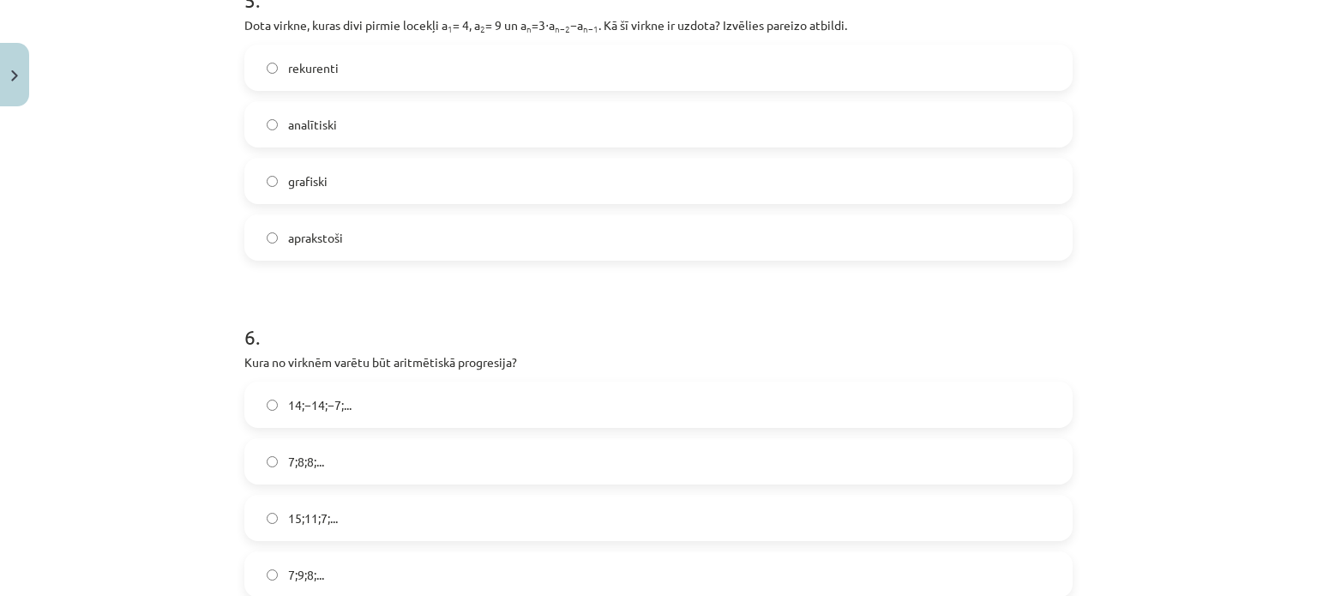
scroll to position [1938, 0]
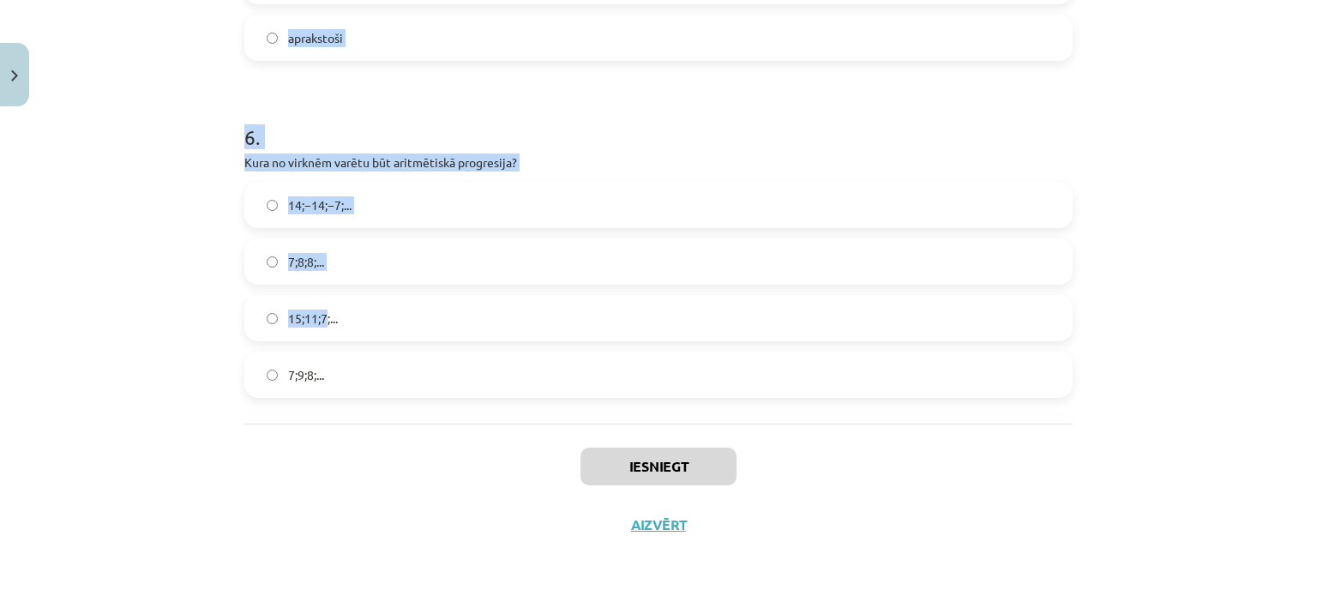
drag, startPoint x: 237, startPoint y: 370, endPoint x: 315, endPoint y: 334, distance: 85.9
copy form "Skaitļu virkne -7; -4; -1; 2; 5; ... ir Konstanta Ne augoša, ne dilstoša Dilsto…"
click at [157, 171] on div "Mācību tēma: Matemātikas i - 12. klases 1. ieskaites mācību materiāls (ab) #5 📝…" at bounding box center [658, 298] width 1317 height 596
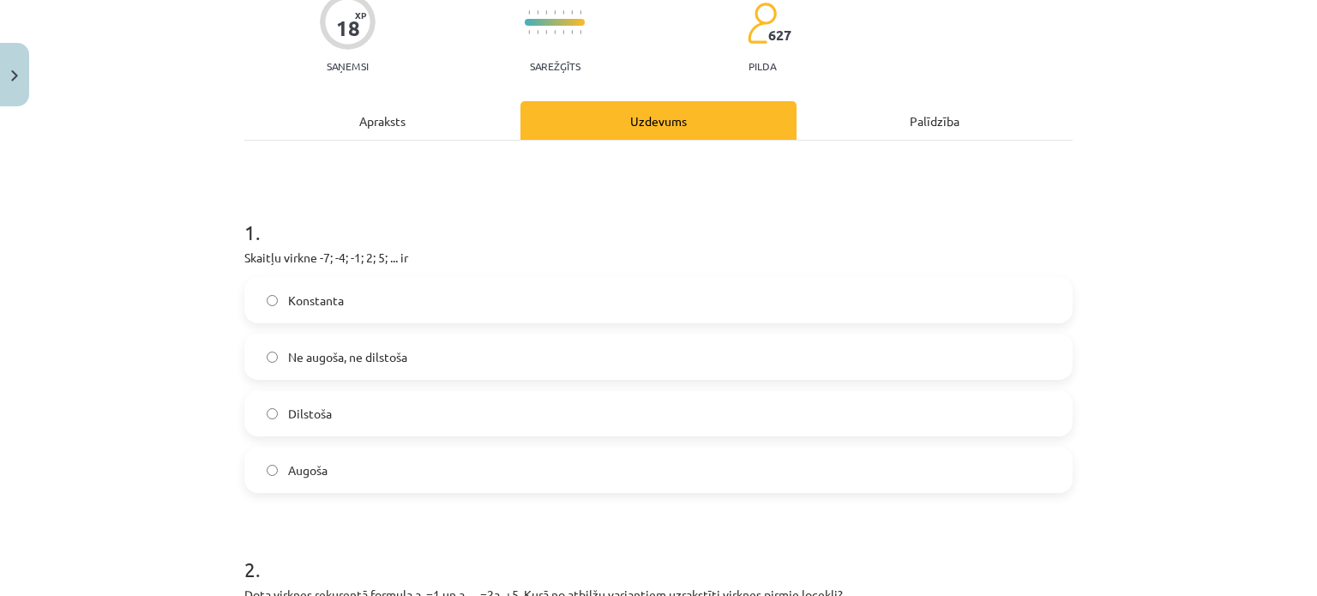
scroll to position [148, 0]
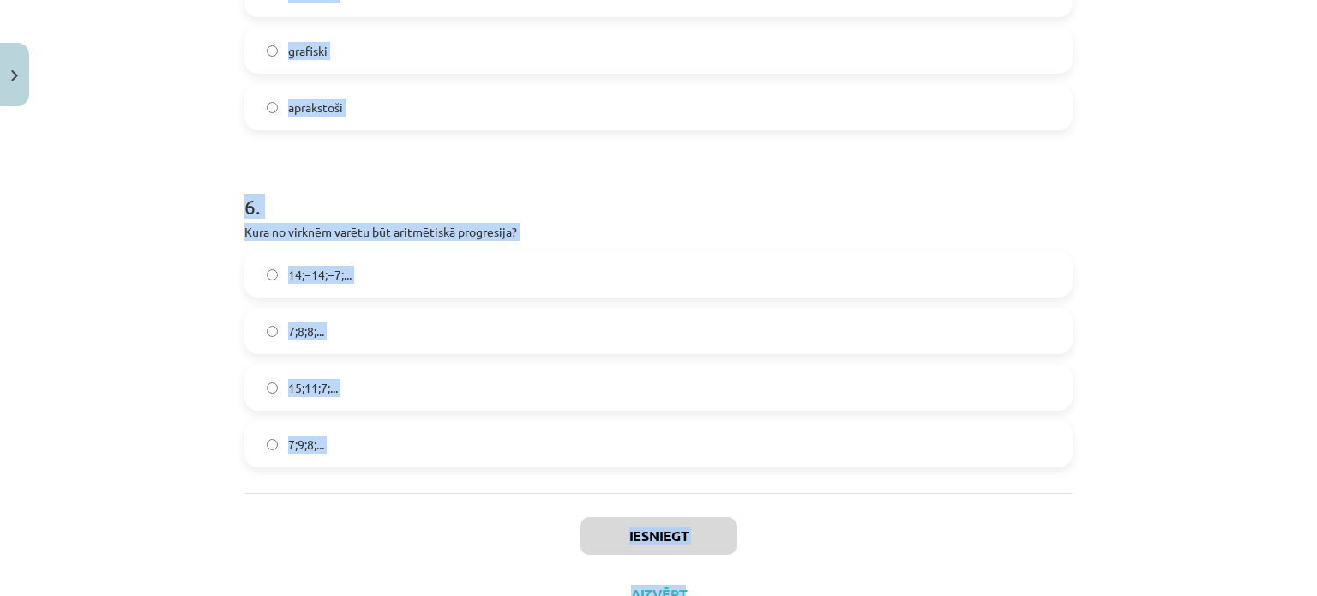
scroll to position [1938, 0]
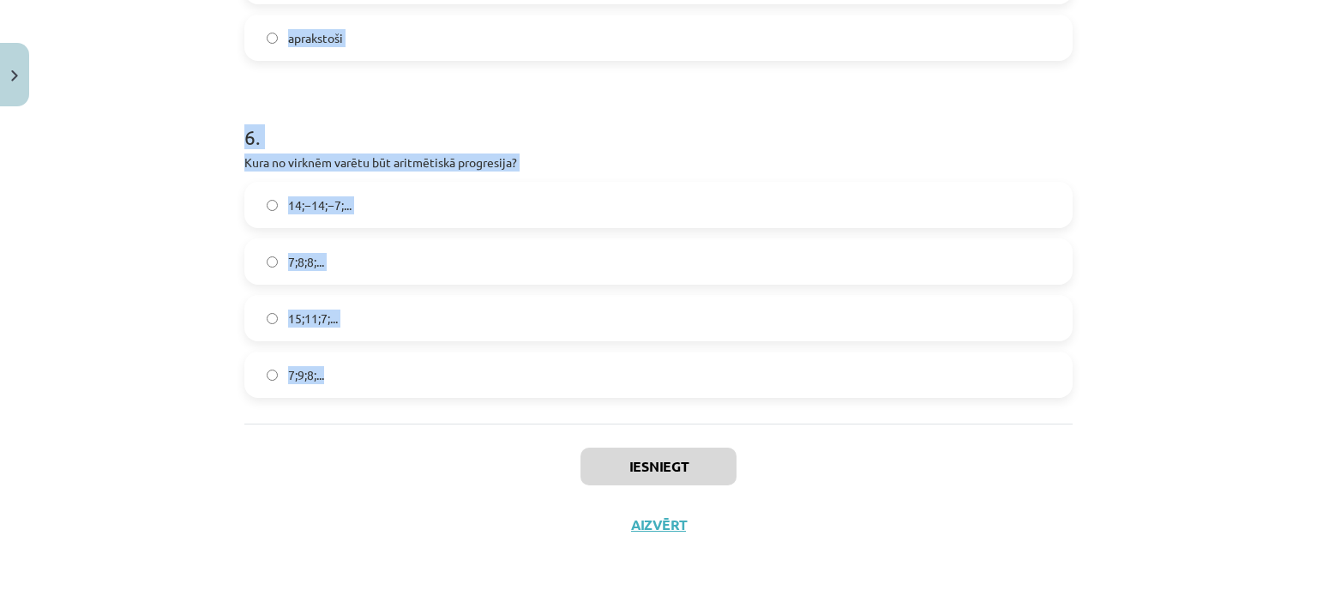
drag, startPoint x: 235, startPoint y: 256, endPoint x: 316, endPoint y: 367, distance: 137.4
copy form "Skaitļu virkne -7; -4; -1; 2; 5; ... ir Konstanta Ne augoša, ne dilstoša Dilsto…"
click at [1301, 391] on div "Mācību tēma: Matemātikas i - 12. klases 1. ieskaites mācību materiāls (ab) #5 📝…" at bounding box center [658, 298] width 1317 height 596
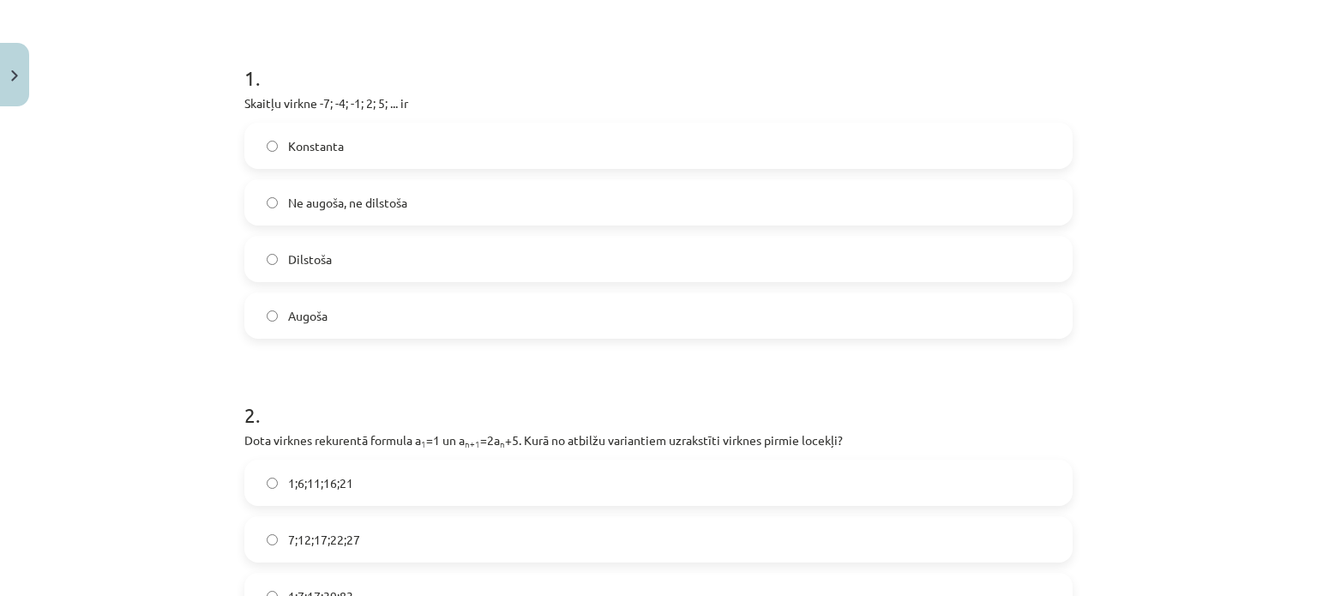
scroll to position [298, 0]
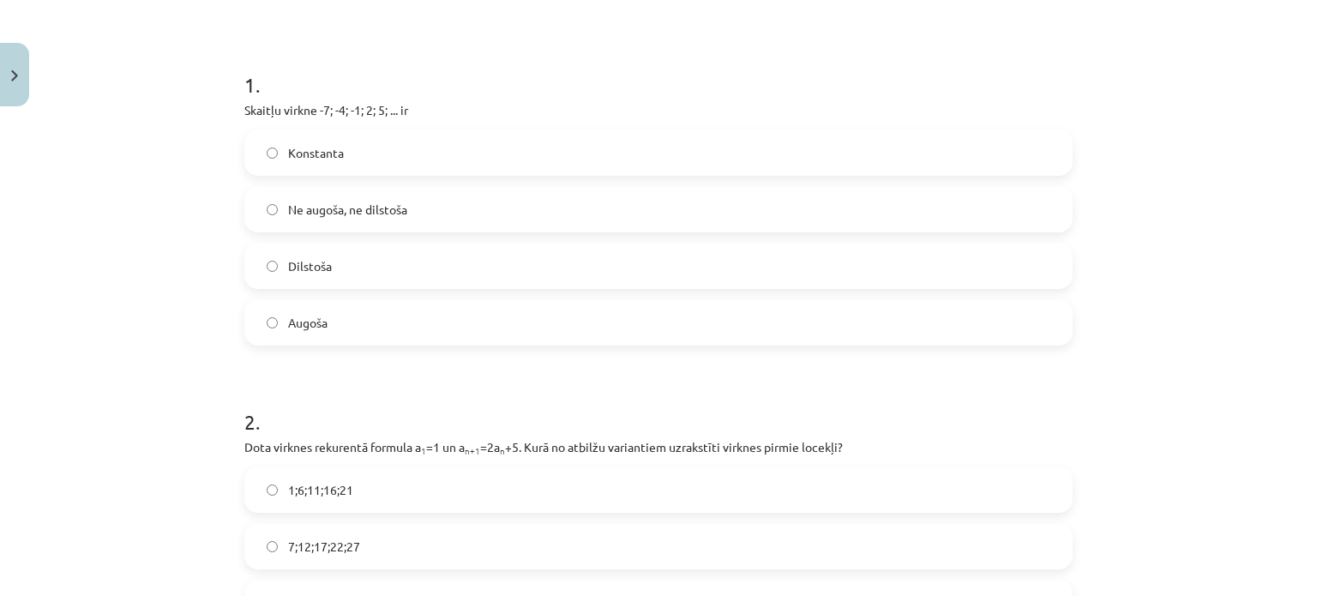
click at [532, 308] on label "Augoša" at bounding box center [658, 322] width 825 height 43
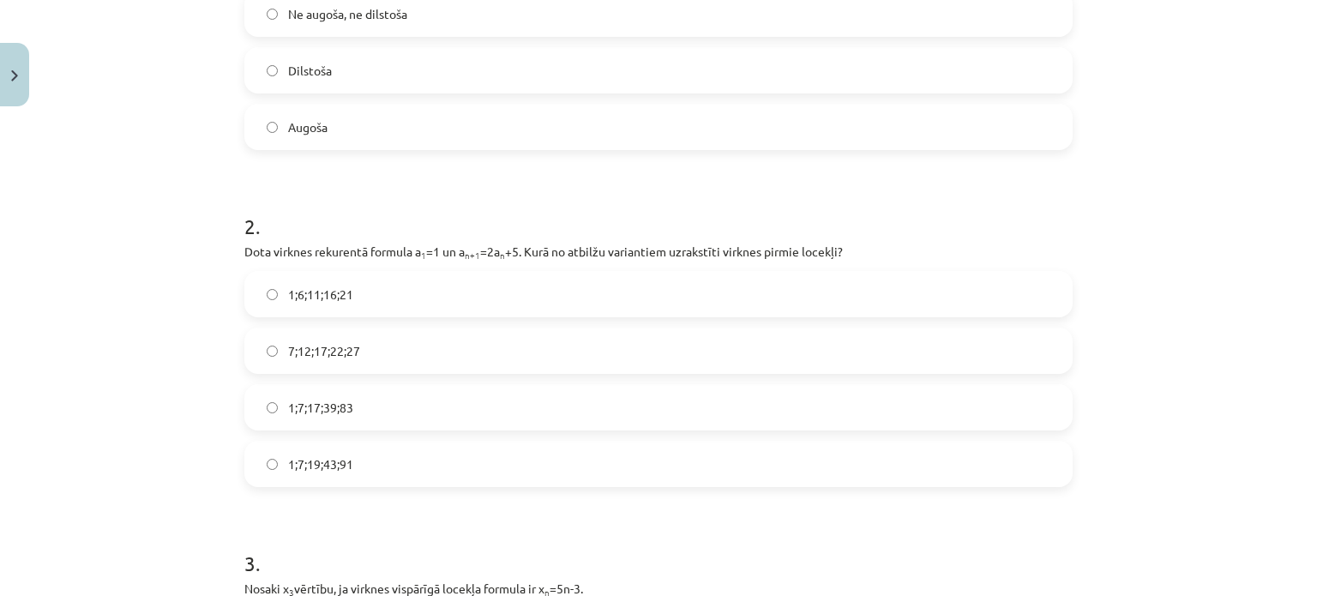
scroll to position [525, 0]
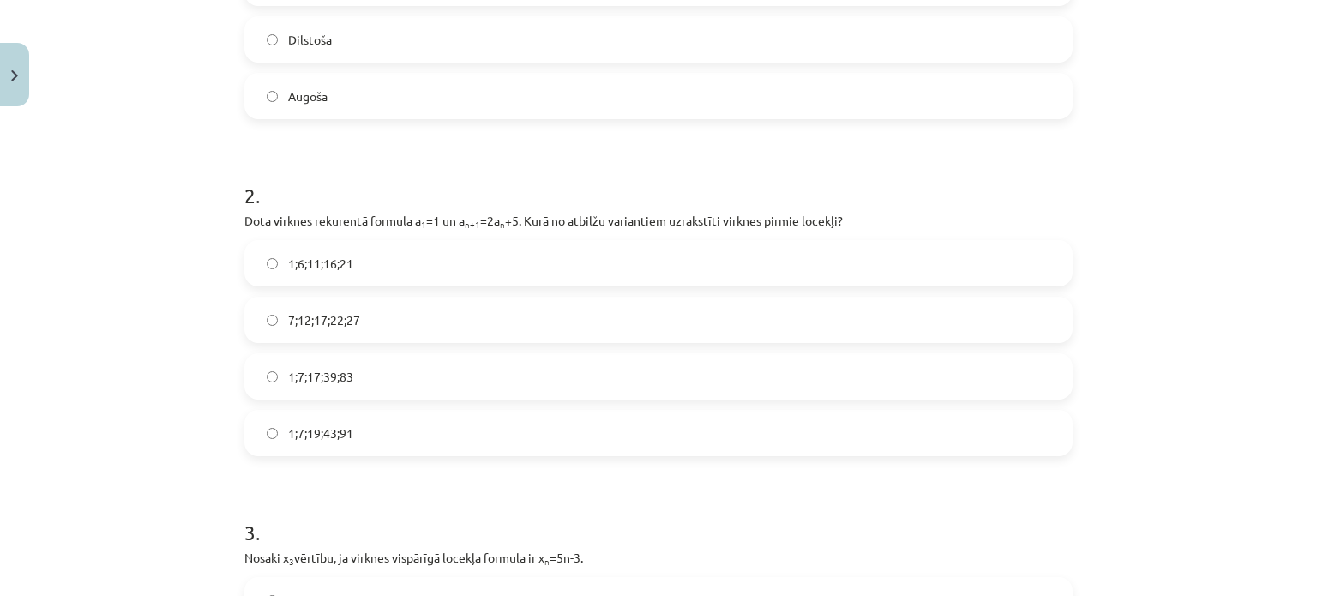
click at [340, 448] on label "1;7;19;43;91" at bounding box center [658, 433] width 825 height 43
click at [400, 443] on label "1;7;19;43;91" at bounding box center [658, 433] width 825 height 43
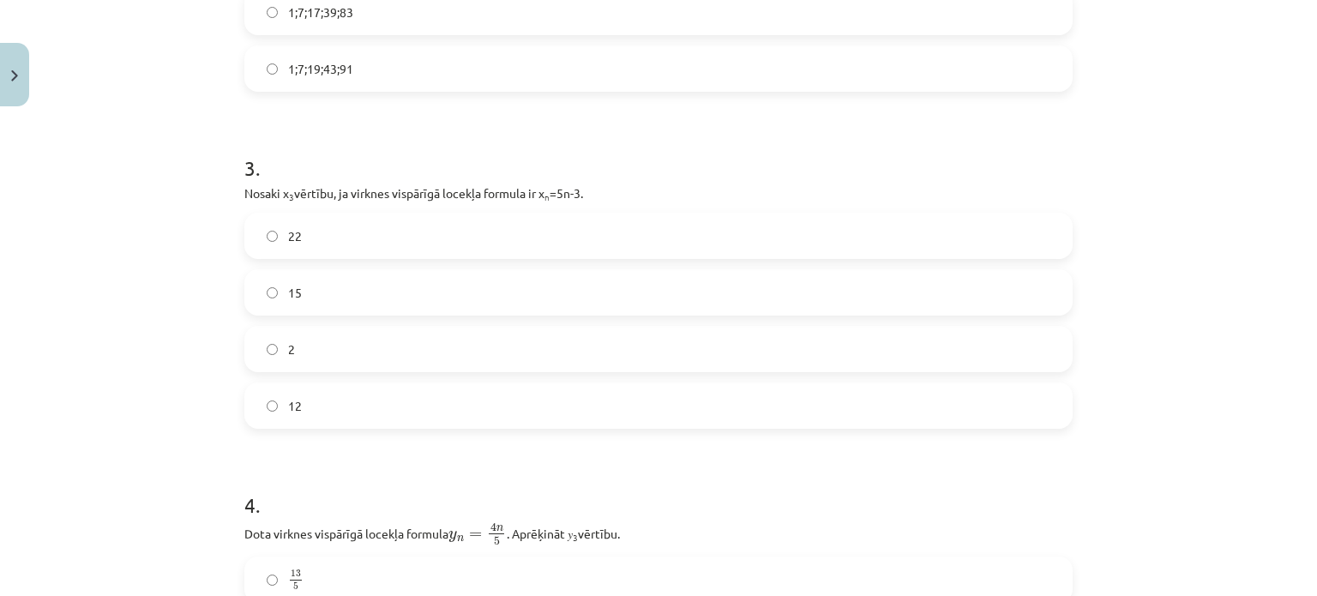
scroll to position [902, 0]
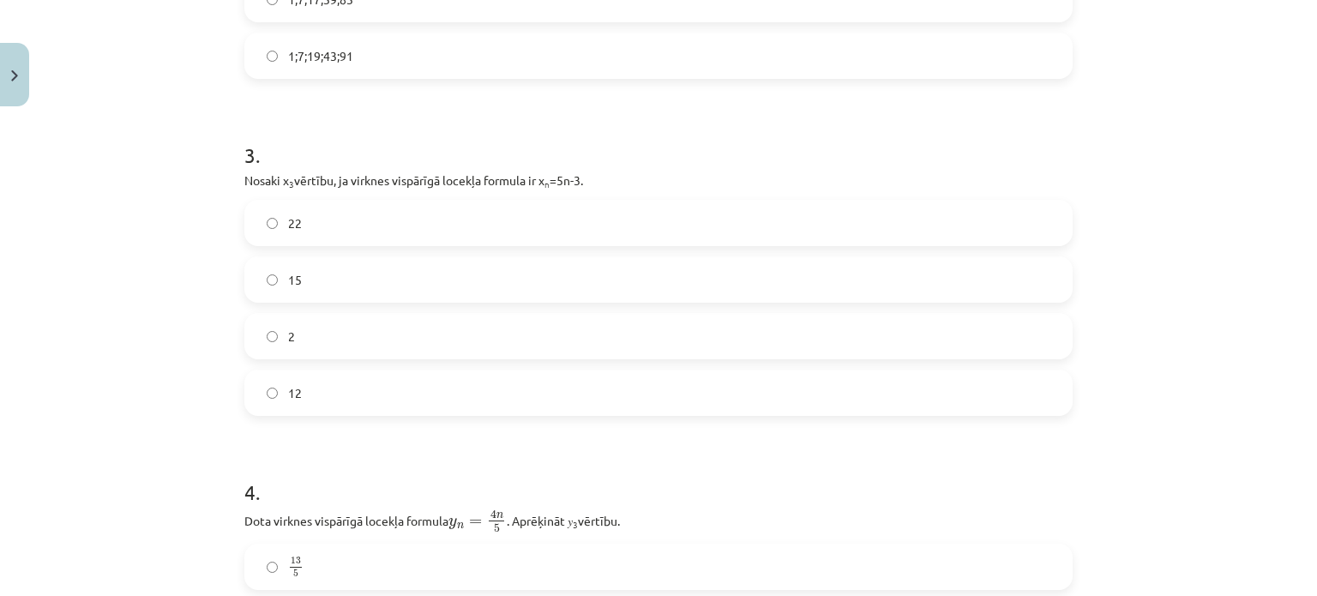
click at [281, 382] on label "12" at bounding box center [658, 392] width 825 height 43
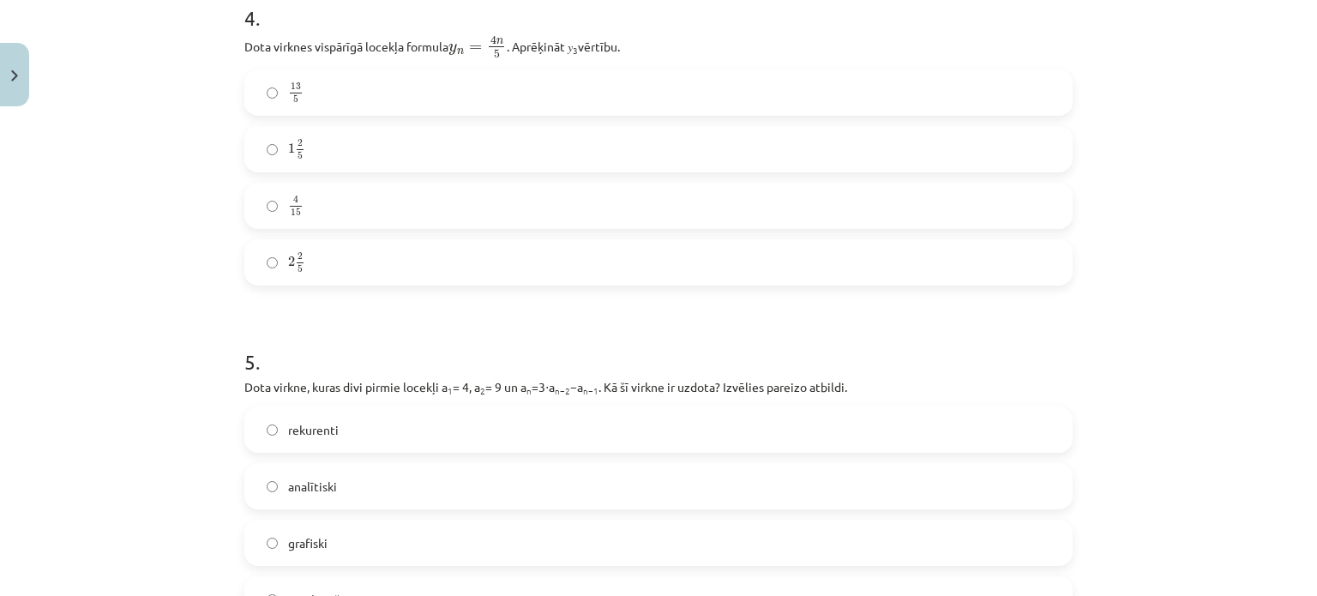
scroll to position [1395, 0]
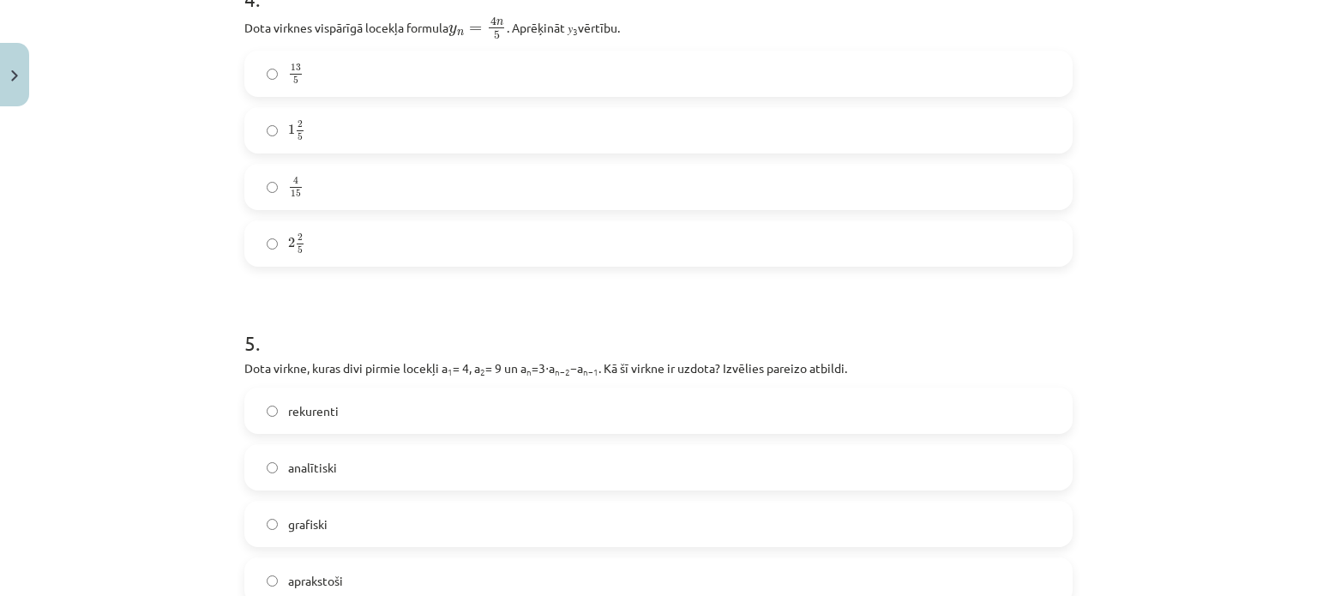
click at [333, 239] on label "2 2 5 2 2 5" at bounding box center [658, 243] width 825 height 43
click at [339, 411] on label "rekurenti" at bounding box center [658, 410] width 825 height 43
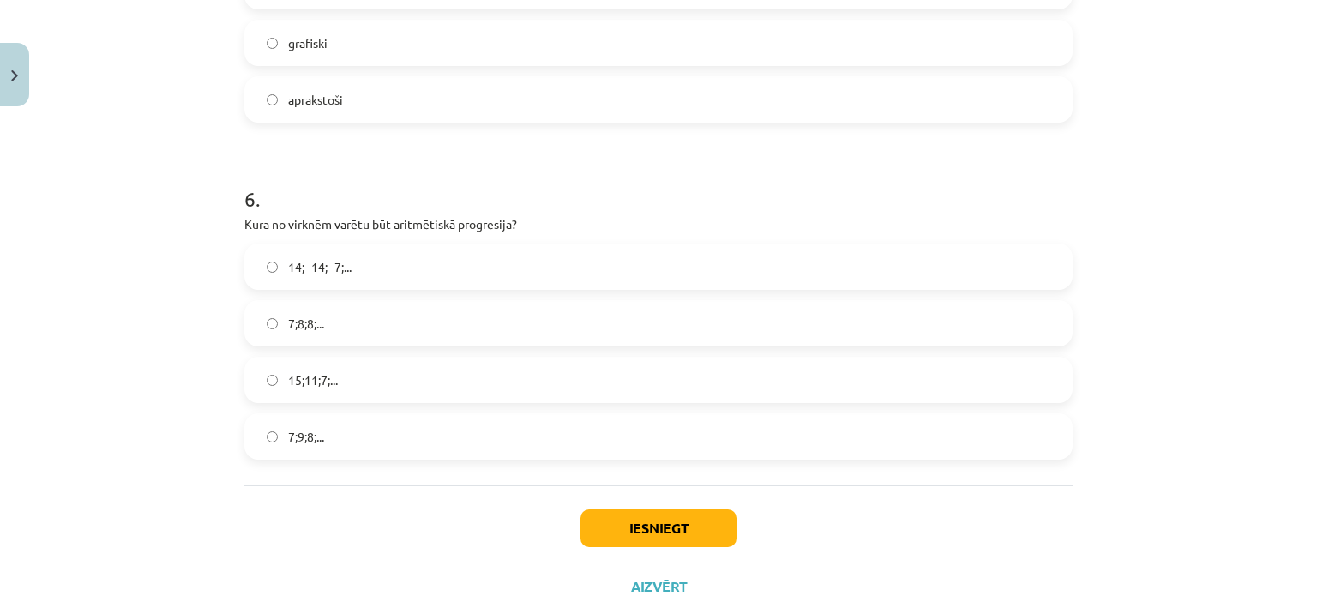
scroll to position [1879, 0]
click at [320, 376] on span "15;11;7;..." at bounding box center [313, 377] width 50 height 18
click at [601, 517] on button "Iesniegt" at bounding box center [658, 525] width 156 height 38
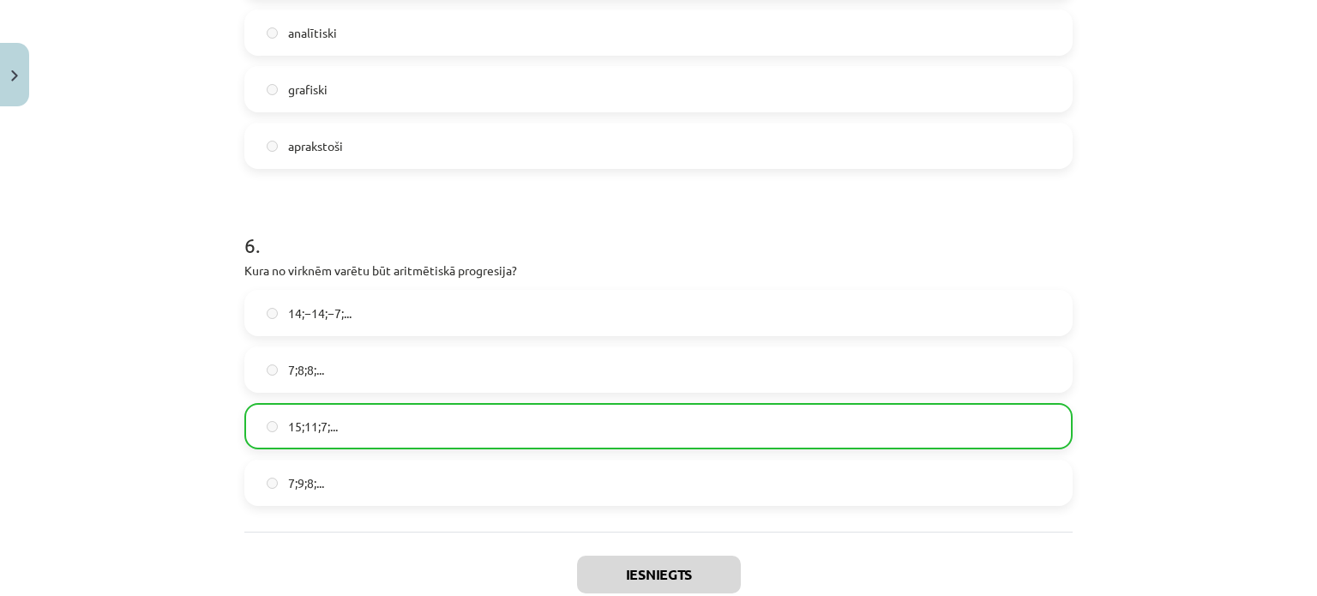
scroll to position [1992, 0]
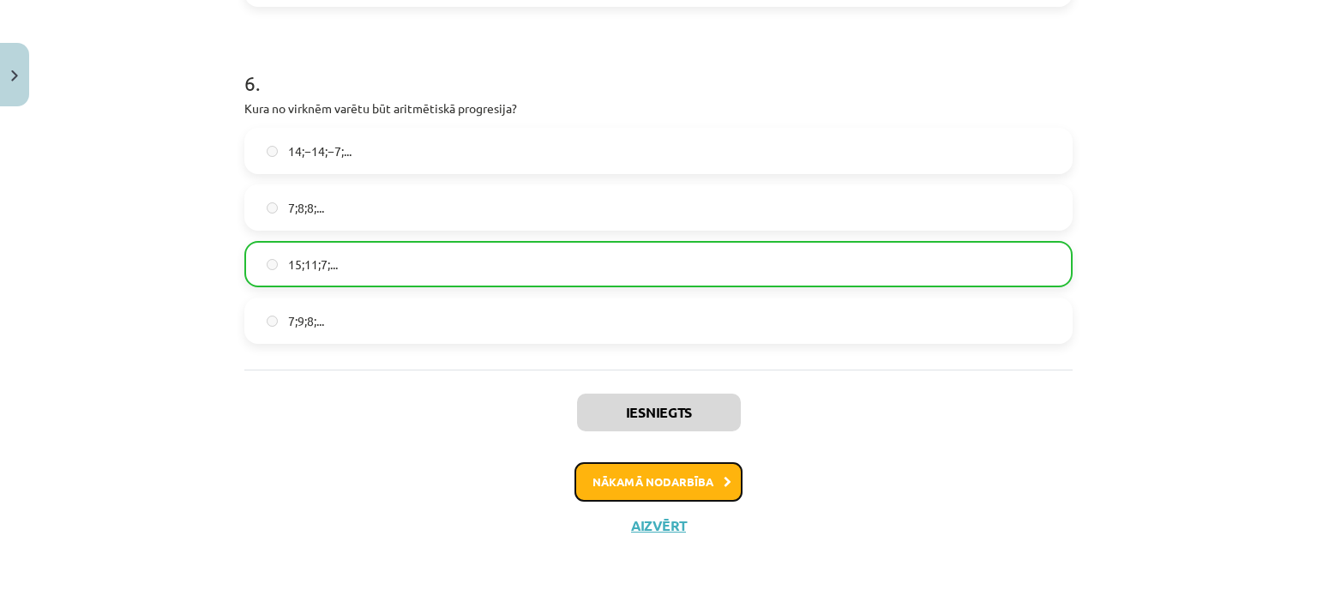
click at [673, 467] on button "Nākamā nodarbība" at bounding box center [658, 481] width 168 height 39
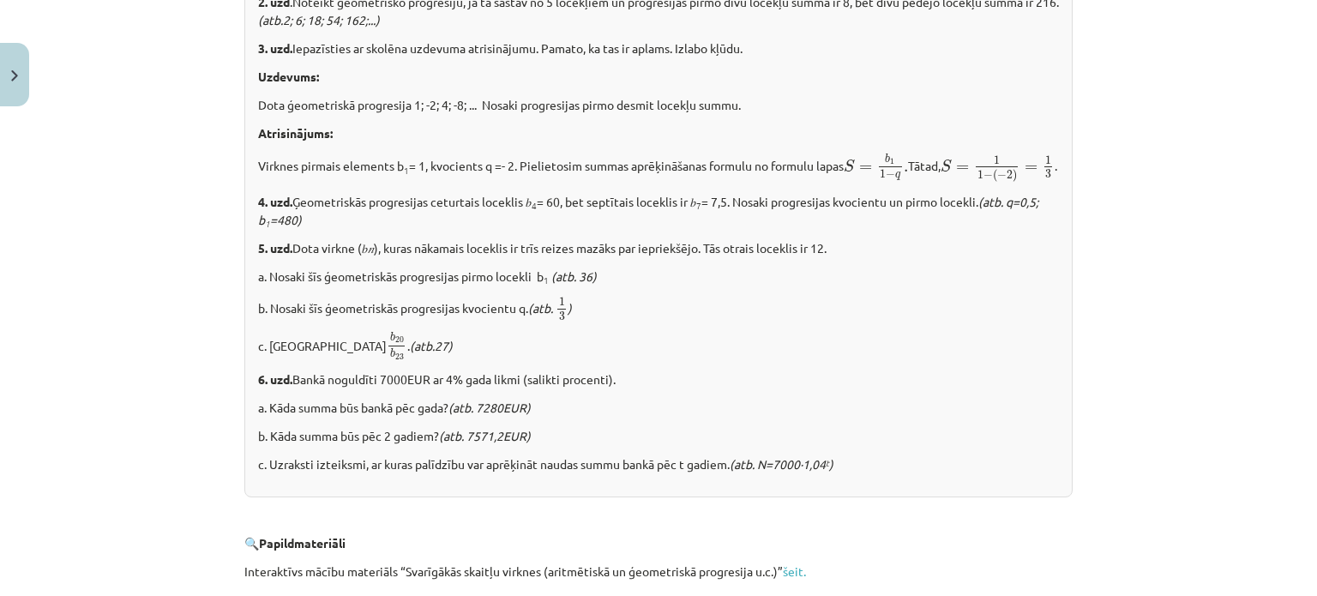
scroll to position [2182, 0]
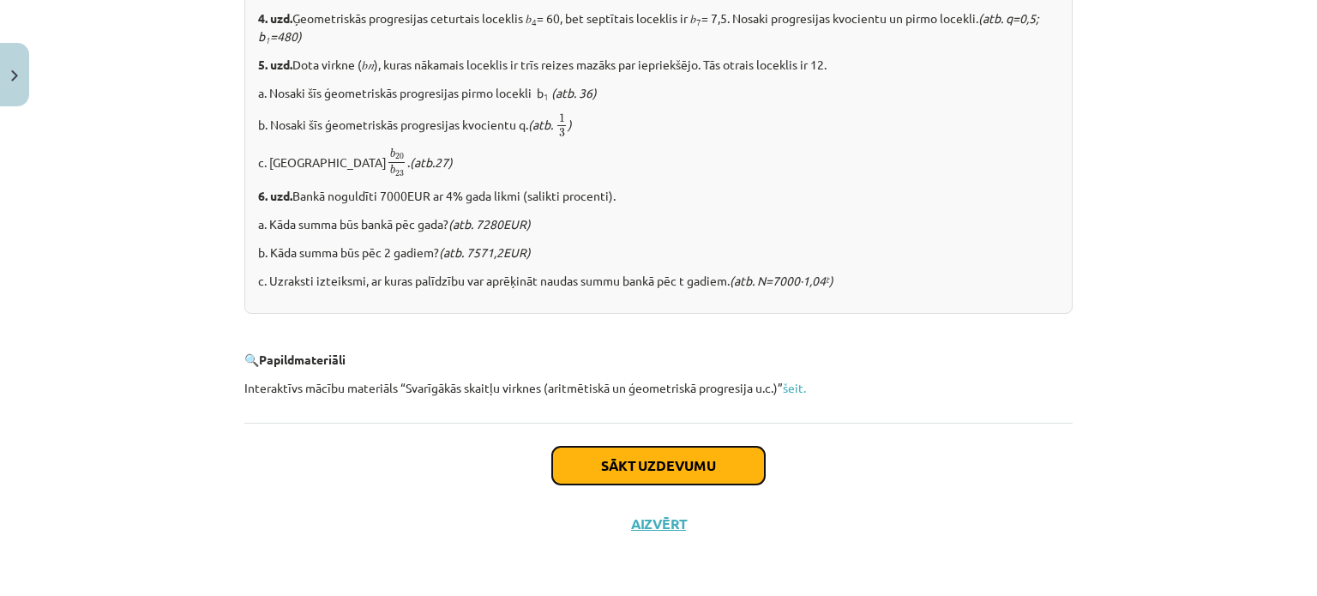
click at [670, 460] on button "Sākt uzdevumu" at bounding box center [658, 466] width 213 height 38
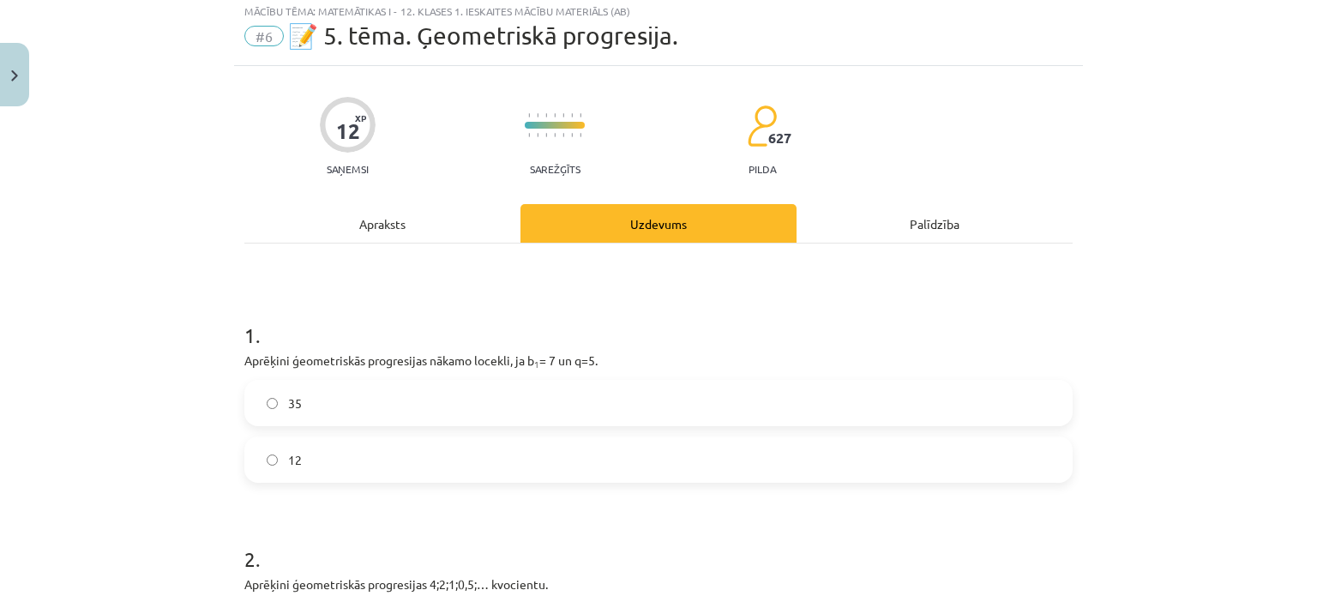
scroll to position [43, 0]
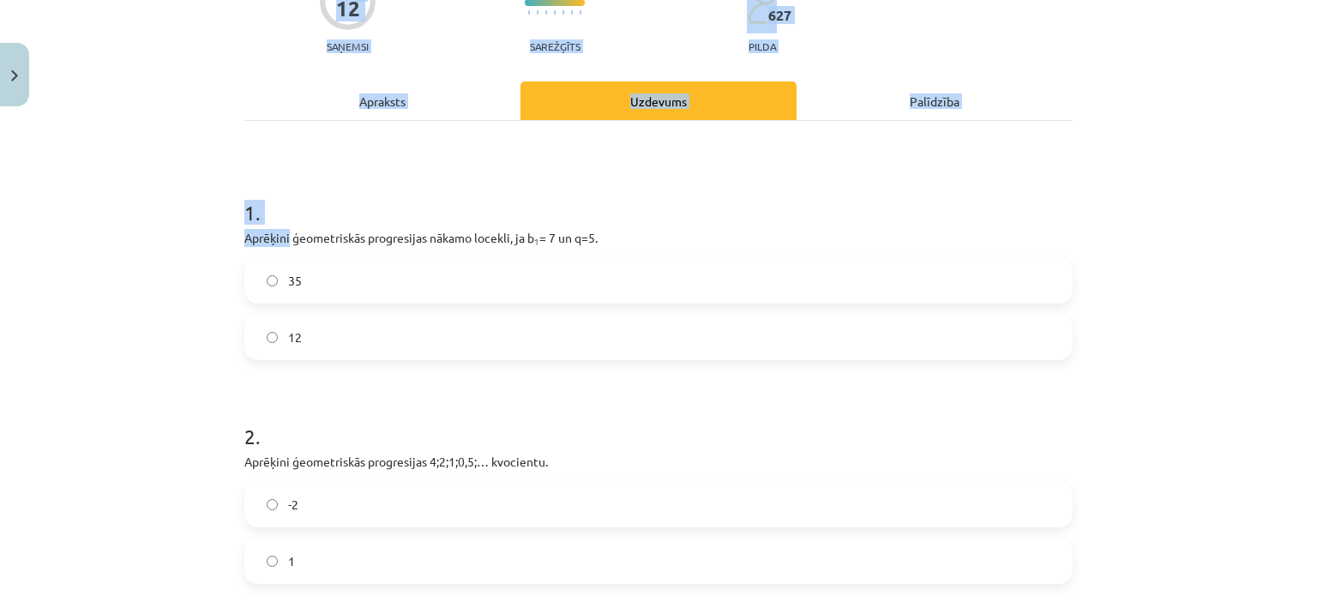
scroll to position [807, 0]
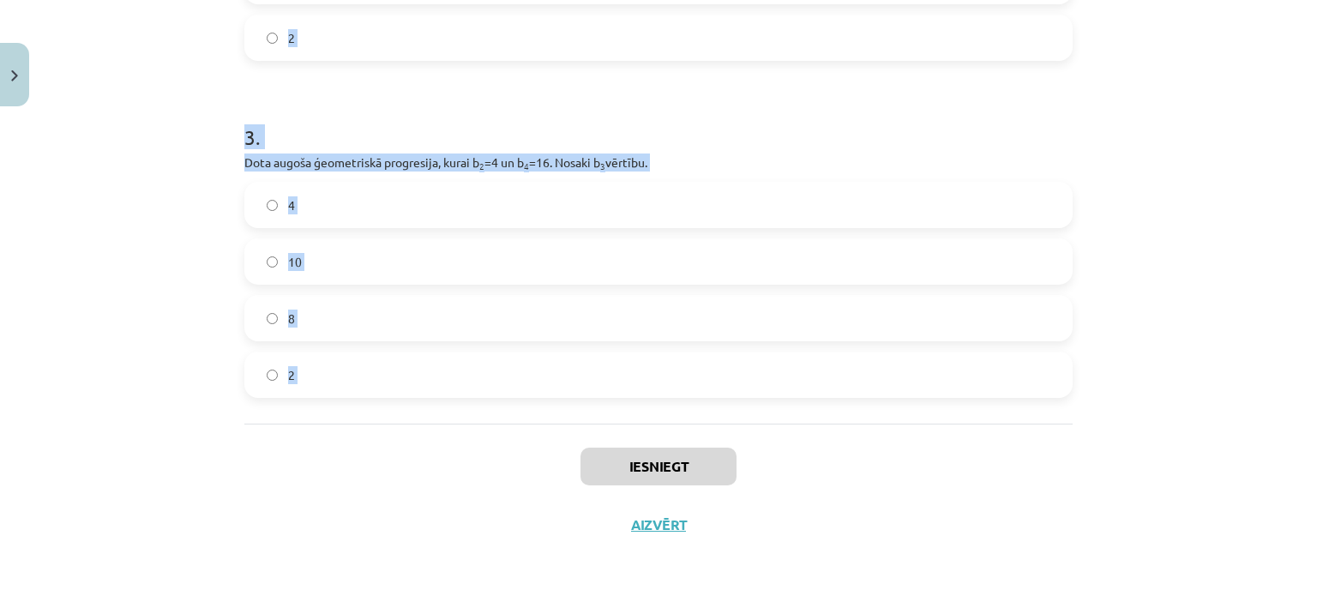
drag, startPoint x: 233, startPoint y: 363, endPoint x: 307, endPoint y: 358, distance: 73.9
click at [96, 171] on div "Mācību tēma: Matemātikas i - 12. klases 1. ieskaites mācību materiāls (ab) #6 📝…" at bounding box center [658, 298] width 1317 height 596
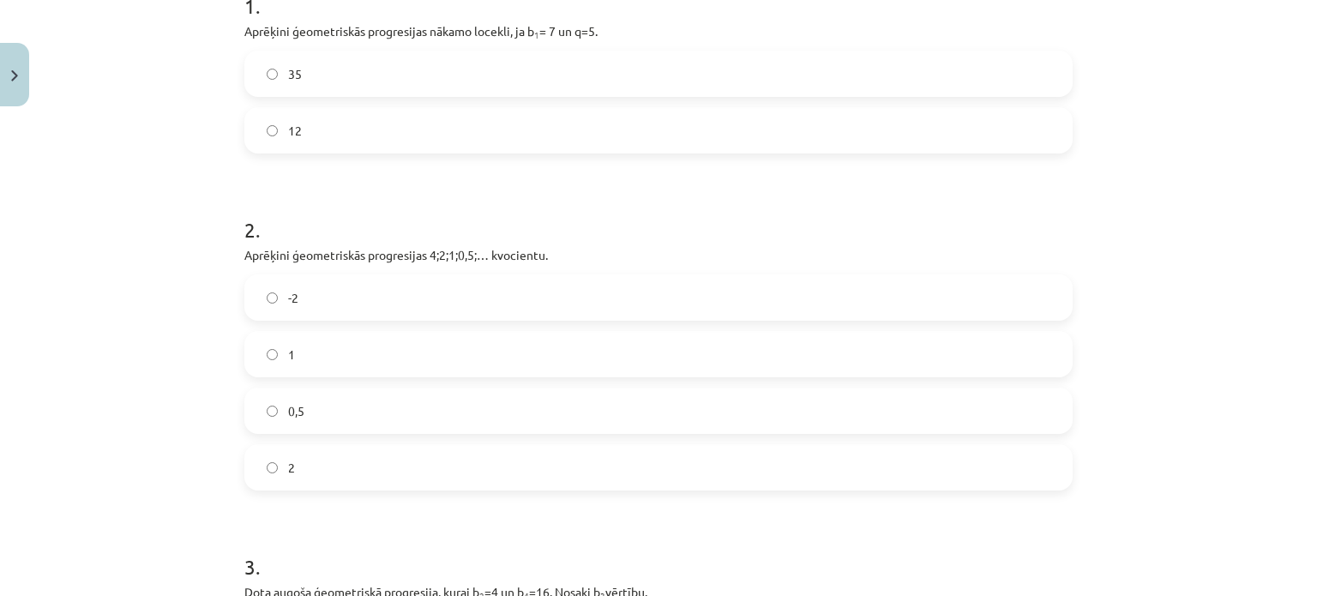
scroll to position [379, 0]
click at [234, 26] on div "12 XP Saņemsi Sarežģīts 627 pilda Apraksts Uzdevums Palīdzība 1 . Aprēķini ģeom…" at bounding box center [658, 358] width 849 height 1247
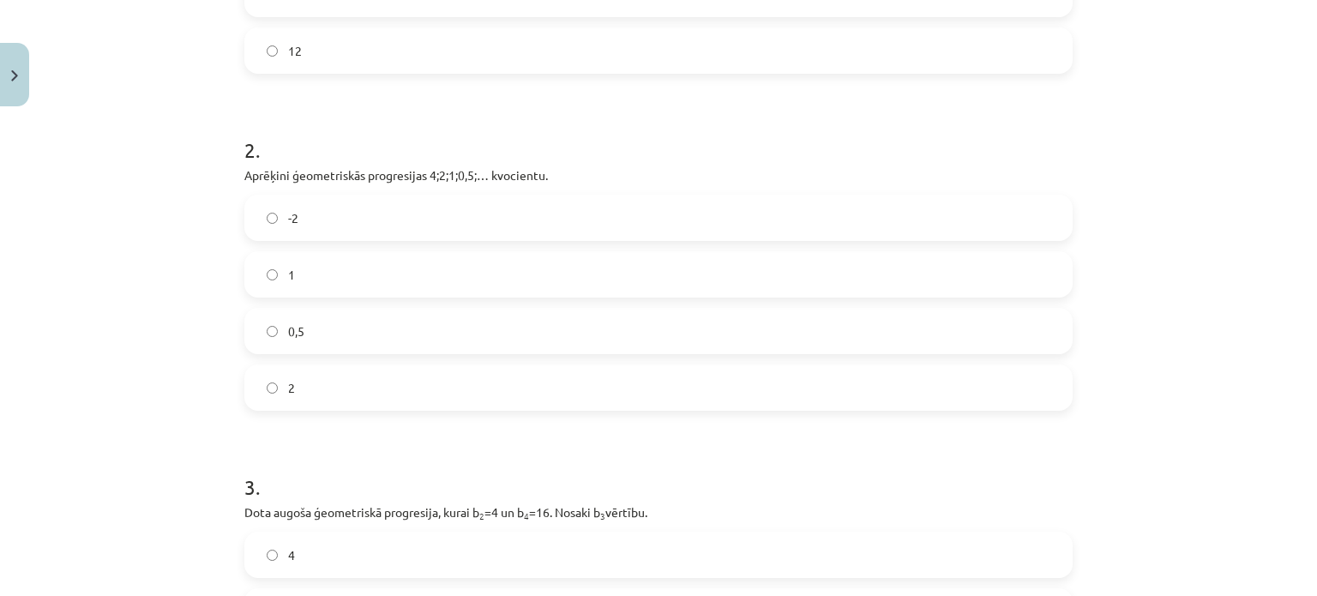
scroll to position [807, 0]
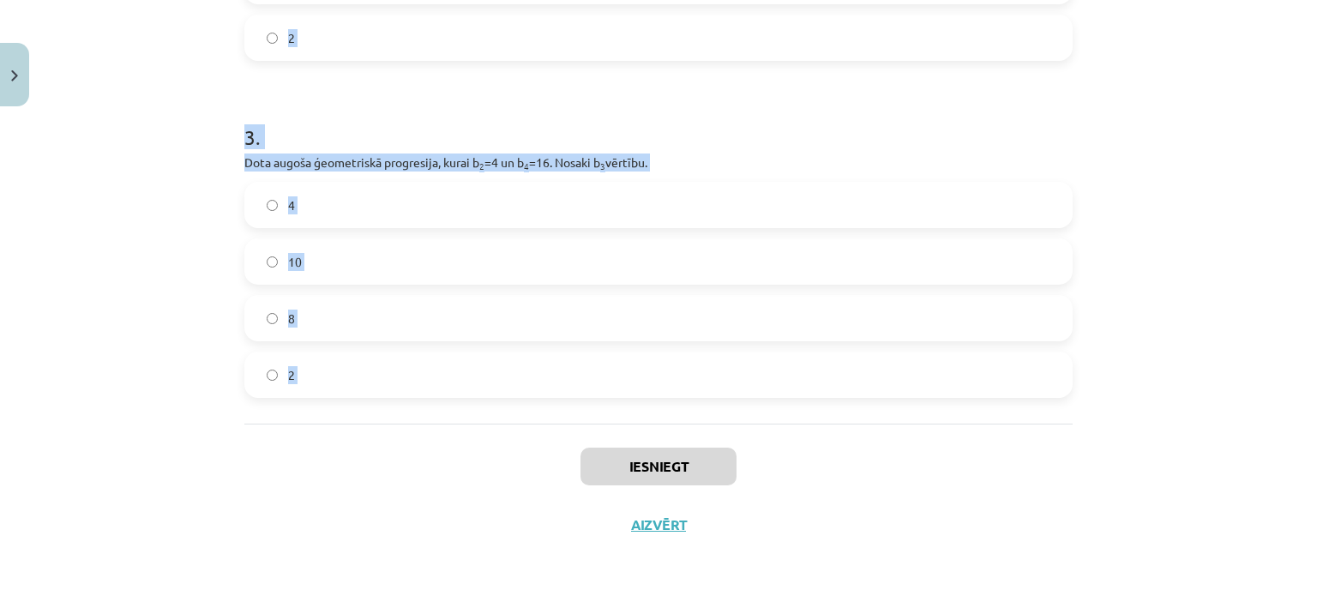
drag, startPoint x: 230, startPoint y: 26, endPoint x: 305, endPoint y: 353, distance: 336.1
copy form "Aprēķini ģeometriskās progresijas nākamo locekli, ja b 1 = 7 un q=5. 35 12 2 . …"
click at [176, 110] on div "Mācību tēma: Matemātikas i - 12. klases 1. ieskaites mācību materiāls (ab) #6 📝…" at bounding box center [658, 298] width 1317 height 596
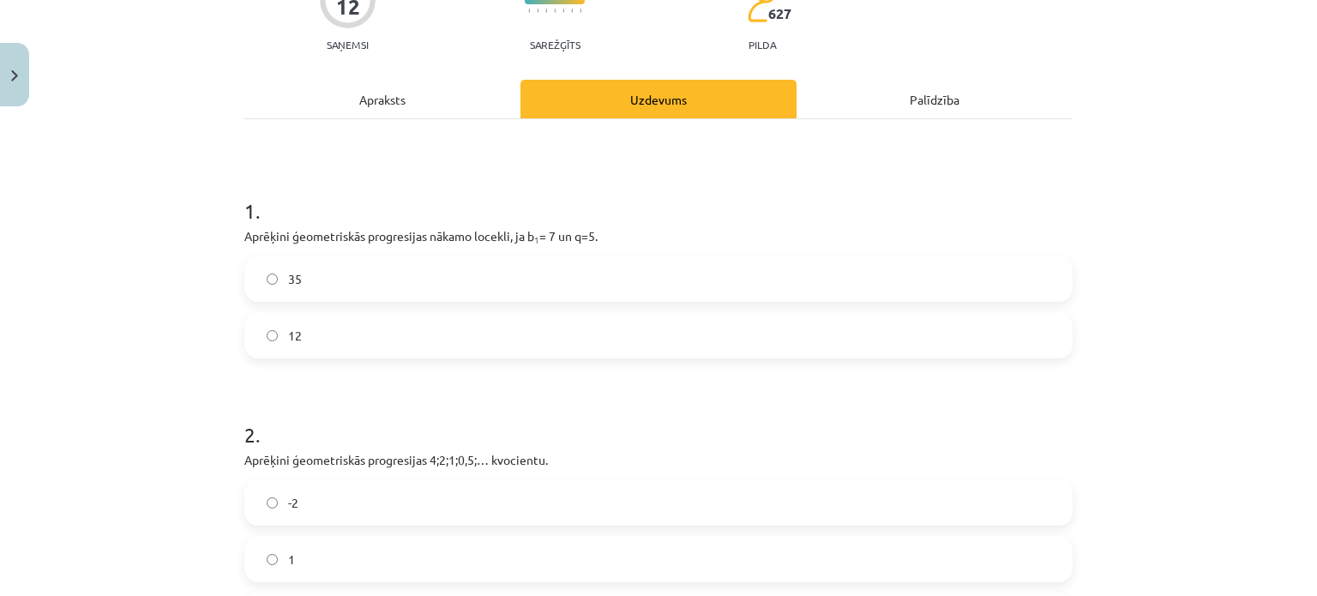
scroll to position [174, 0]
click at [899, 274] on label "35" at bounding box center [658, 277] width 825 height 43
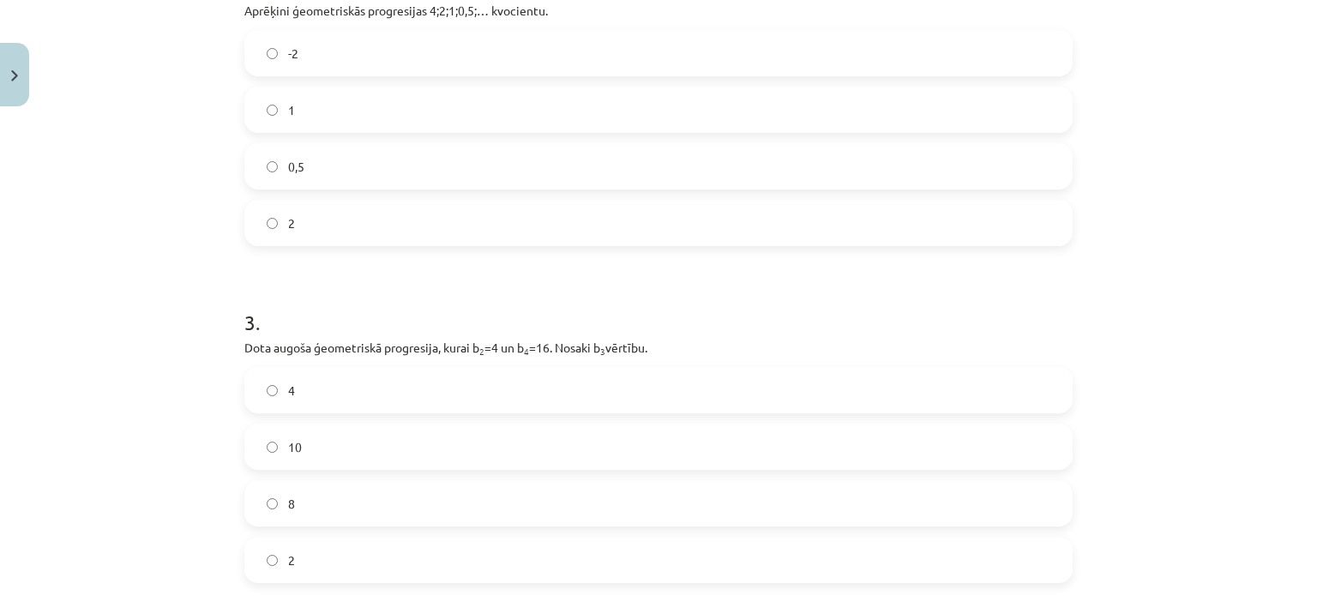
scroll to position [621, 0]
click at [305, 151] on label "0,5" at bounding box center [658, 167] width 825 height 43
click at [352, 513] on label "8" at bounding box center [658, 504] width 825 height 43
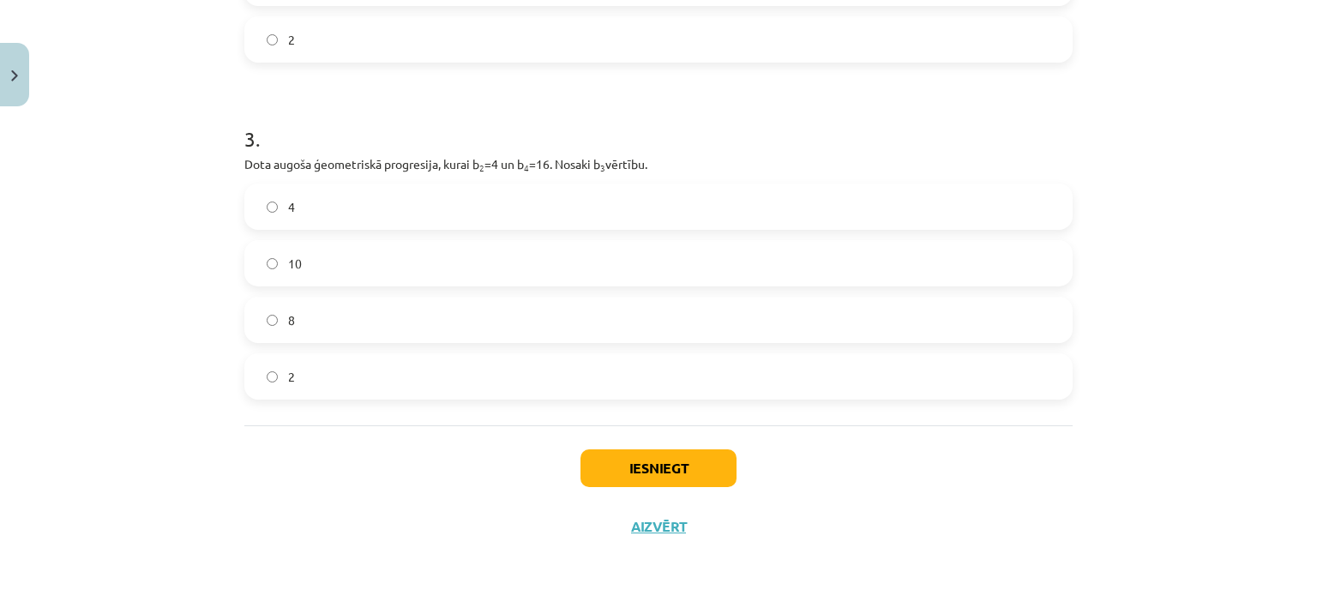
scroll to position [807, 0]
click at [676, 467] on button "Iesniegt" at bounding box center [658, 467] width 156 height 38
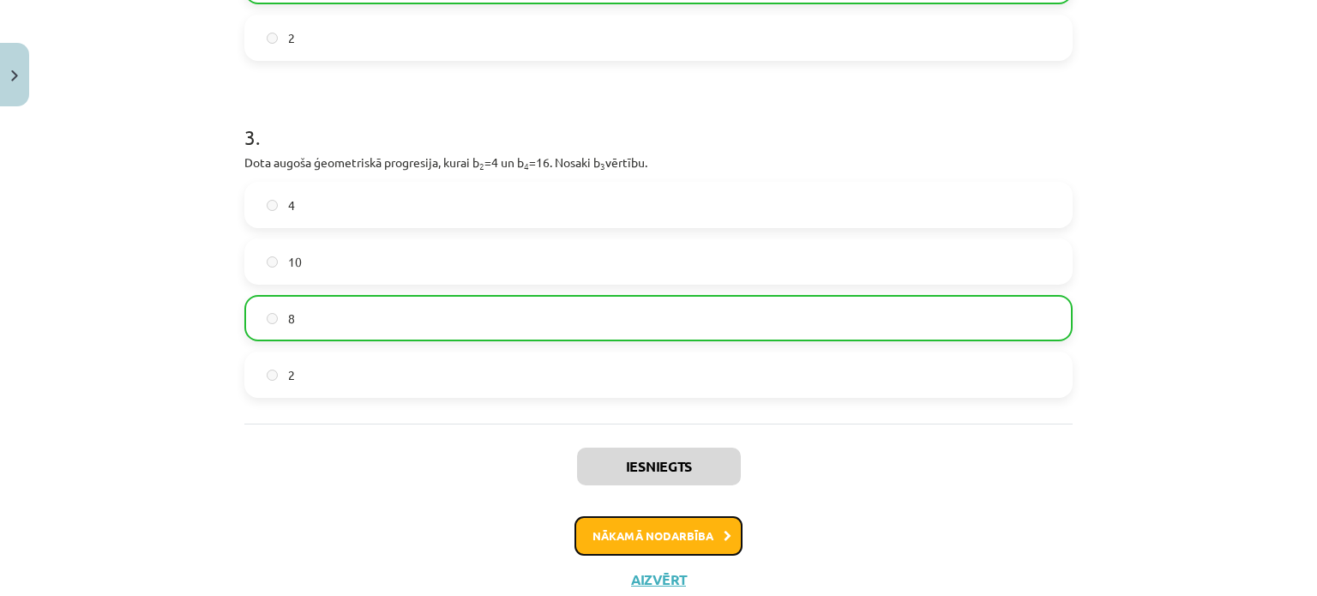
click at [676, 527] on button "Nākamā nodarbība" at bounding box center [658, 535] width 168 height 39
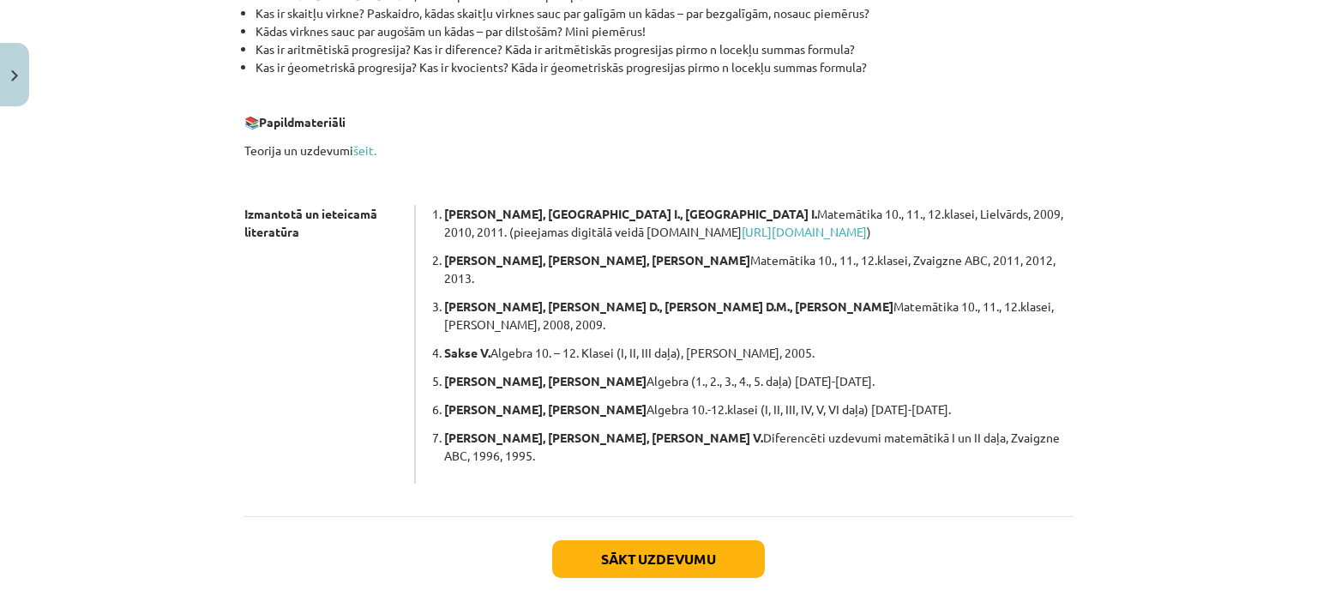
scroll to position [458, 0]
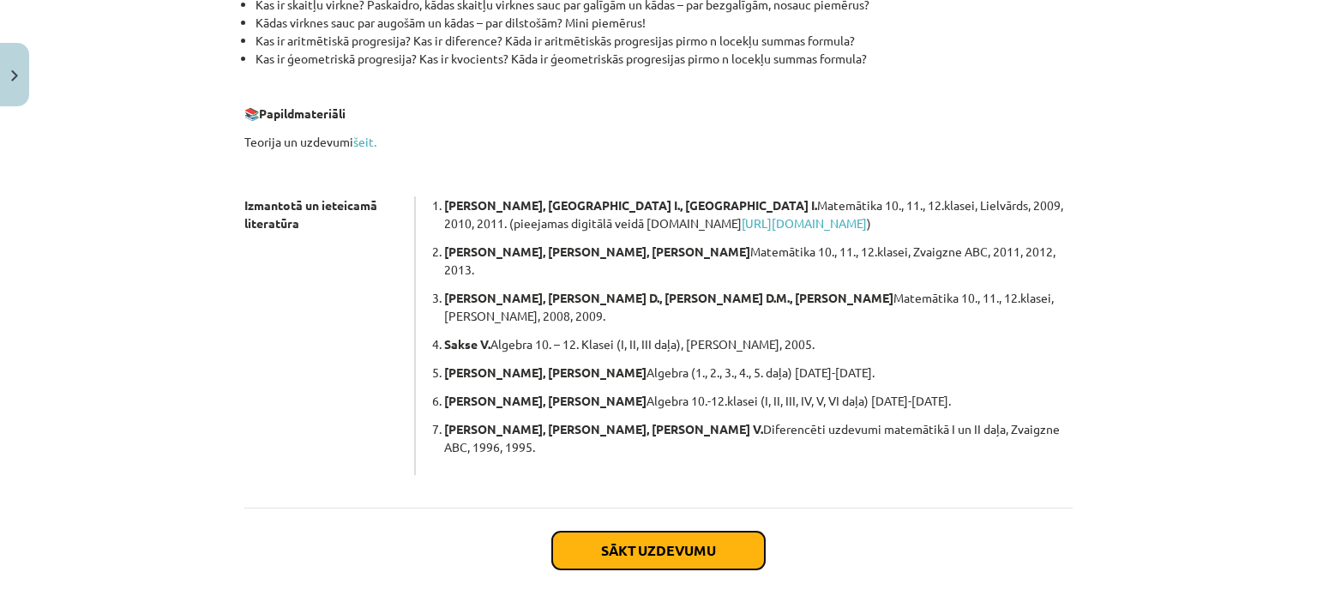
click at [653, 532] on button "Sākt uzdevumu" at bounding box center [658, 551] width 213 height 38
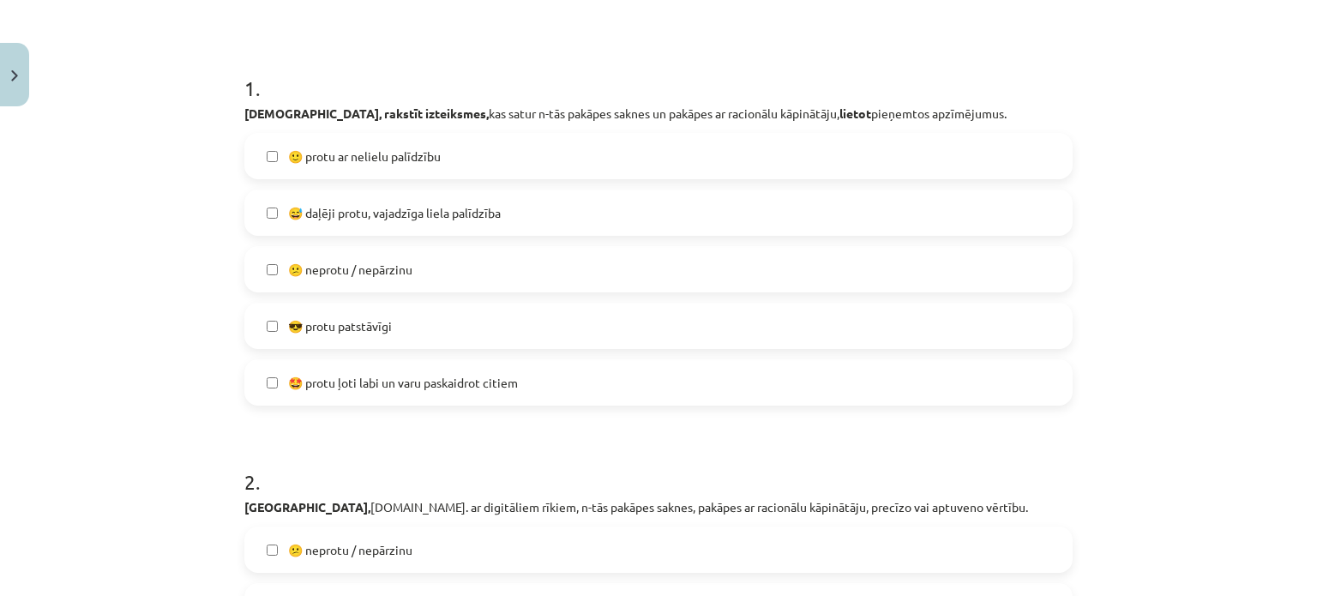
scroll to position [285, 0]
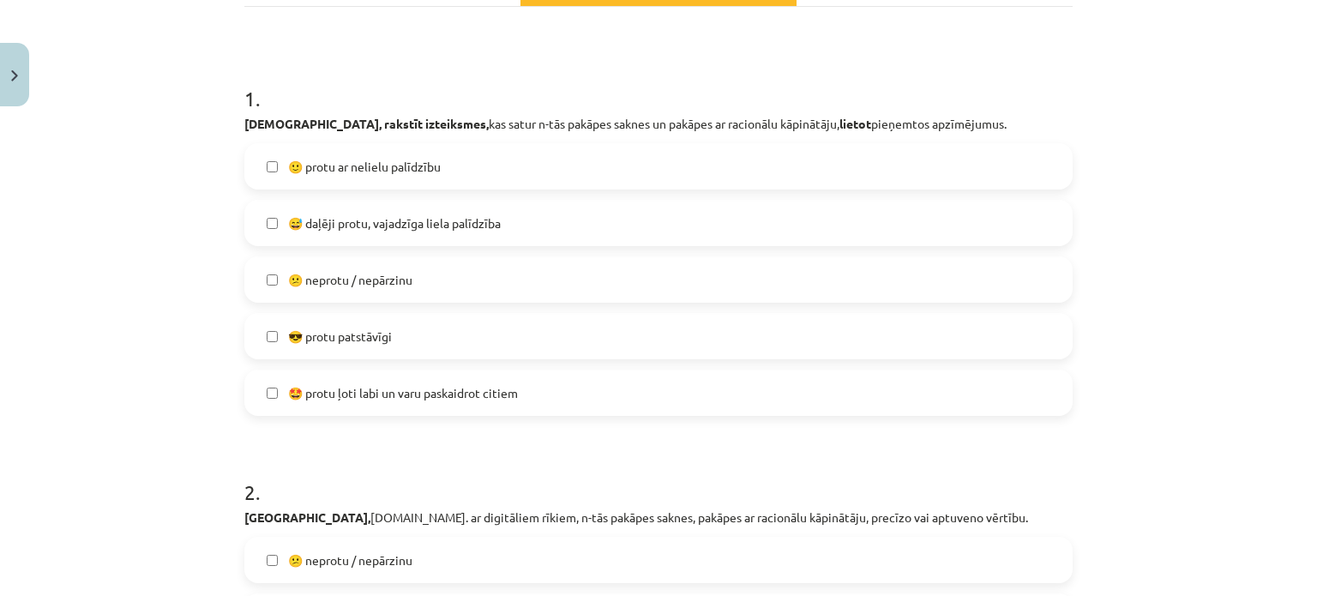
click at [418, 325] on label "😎 protu patstāvīgi" at bounding box center [658, 336] width 825 height 43
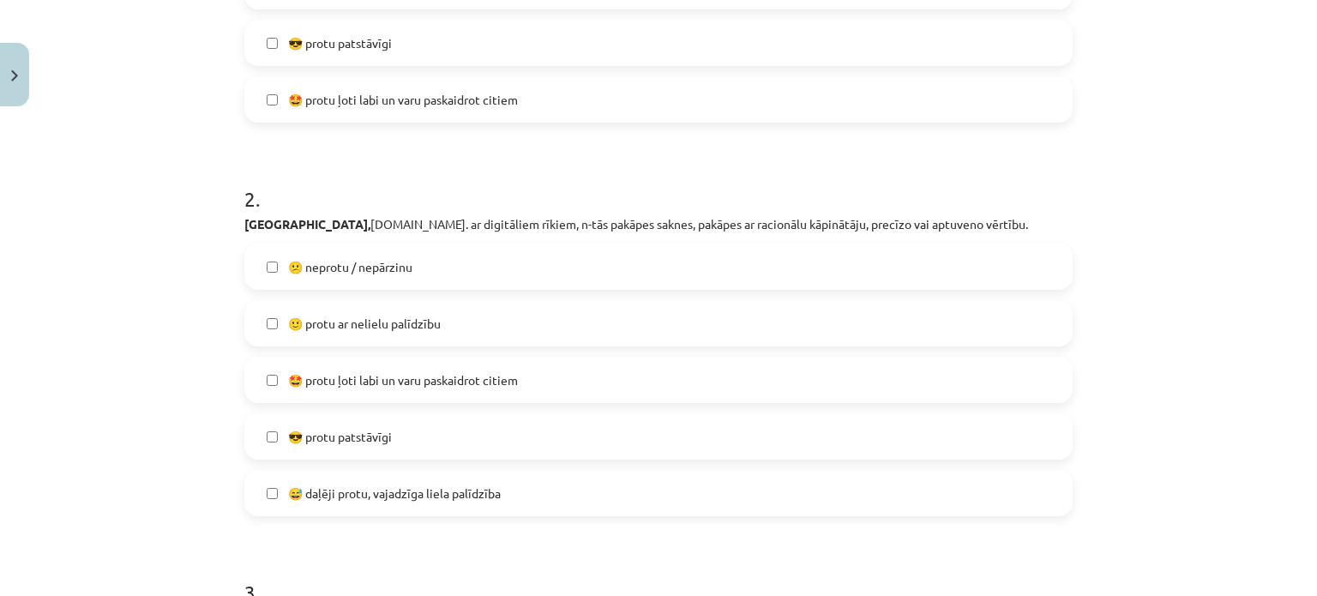
scroll to position [574, 0]
click at [458, 312] on label "🙂 protu ar nelielu palīdzību" at bounding box center [658, 326] width 825 height 43
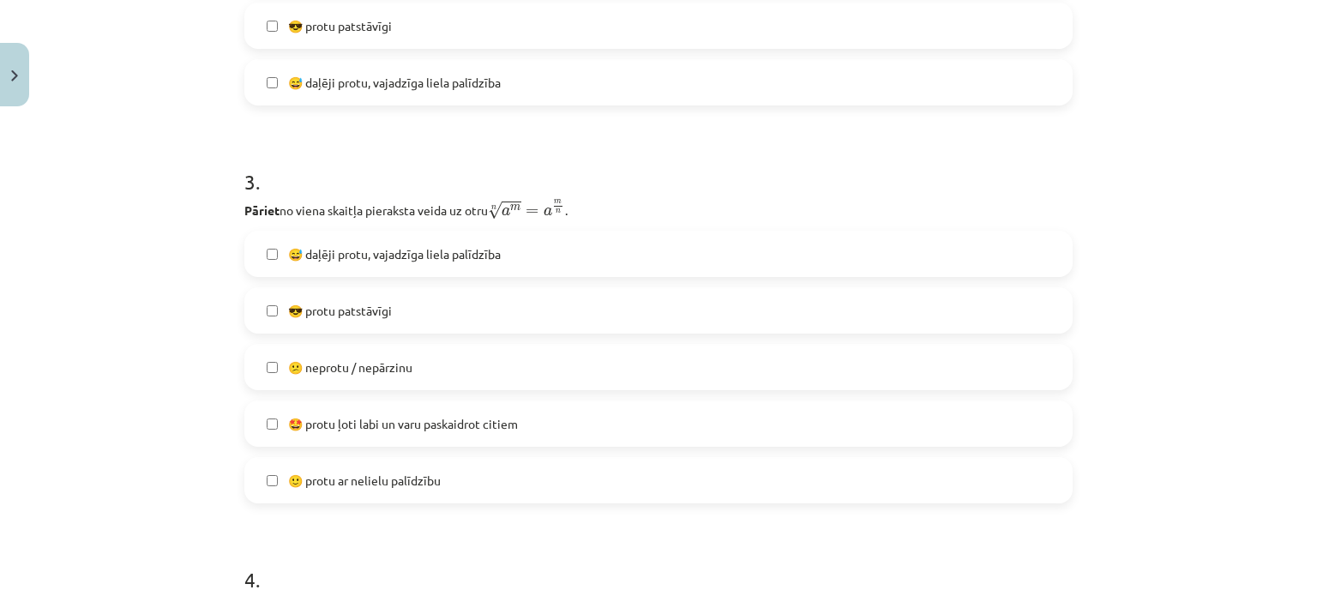
scroll to position [1010, 0]
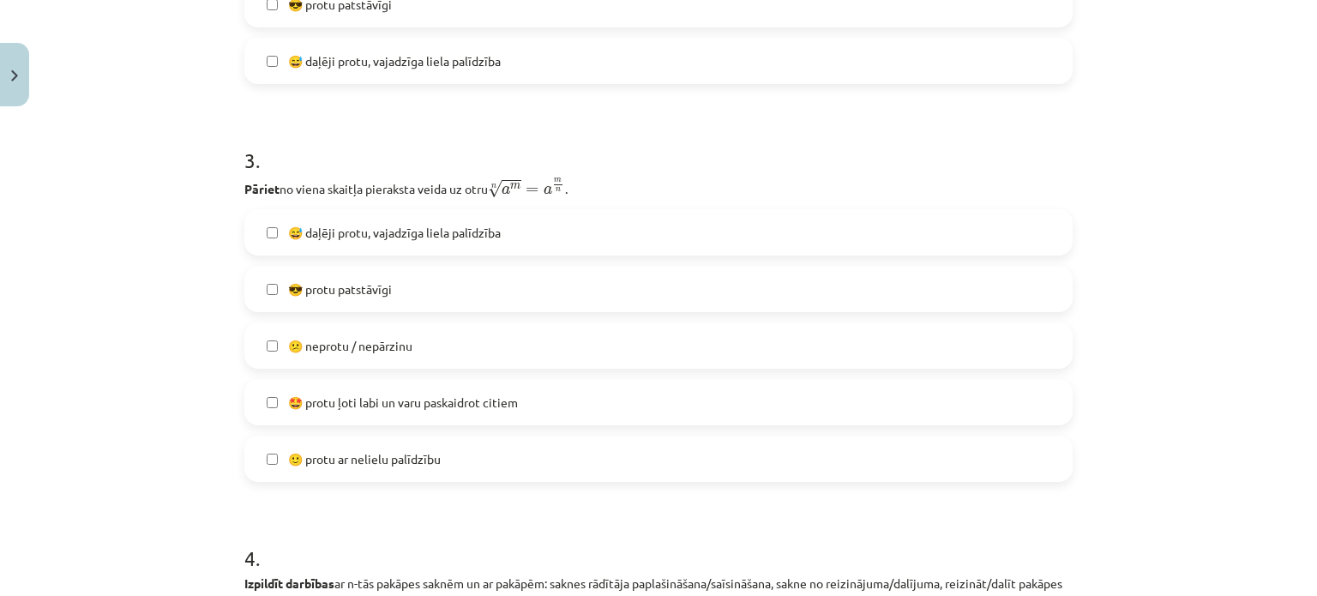
click at [410, 289] on label "😎 protu patstāvīgi" at bounding box center [658, 289] width 825 height 43
click at [418, 453] on span "🙂 protu ar nelielu palīdzību" at bounding box center [364, 459] width 153 height 18
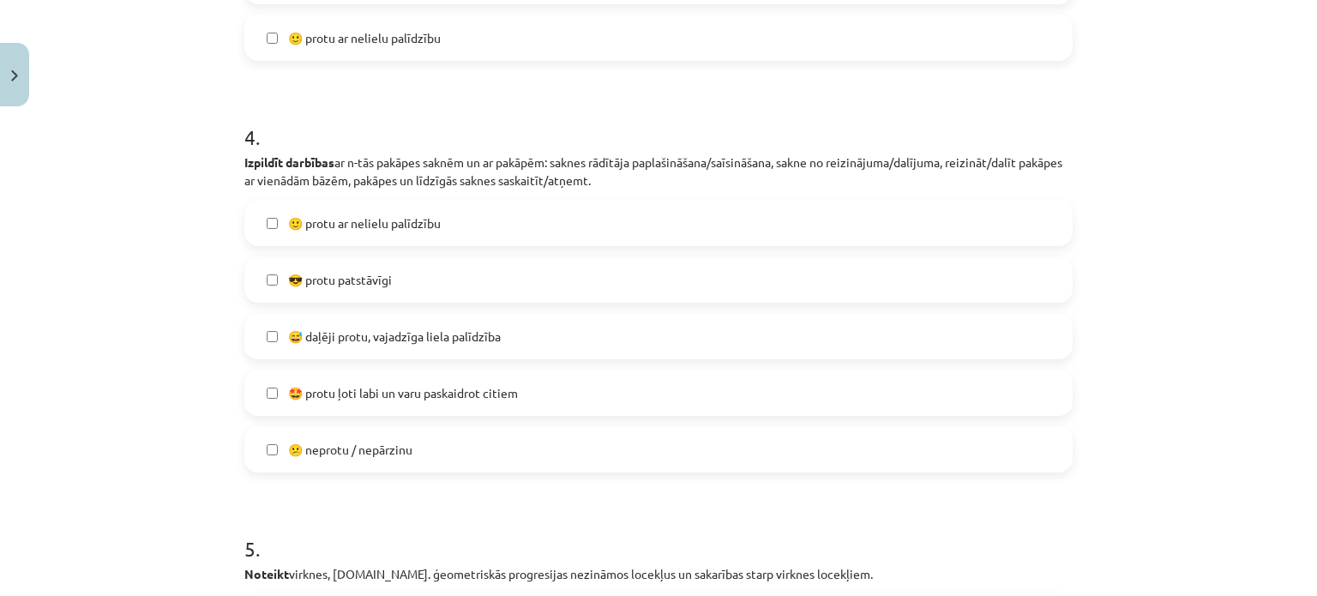
scroll to position [1446, 0]
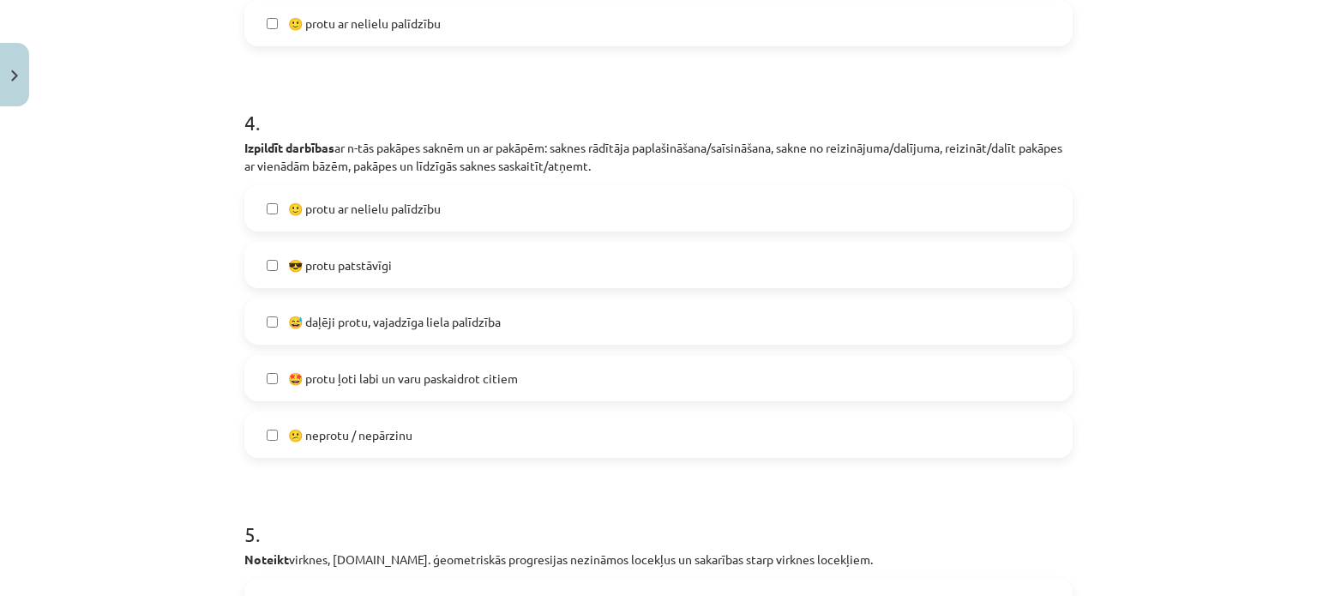
click at [485, 313] on span "😅 daļēji protu, vajadzīga liela palīdzība" at bounding box center [394, 322] width 213 height 18
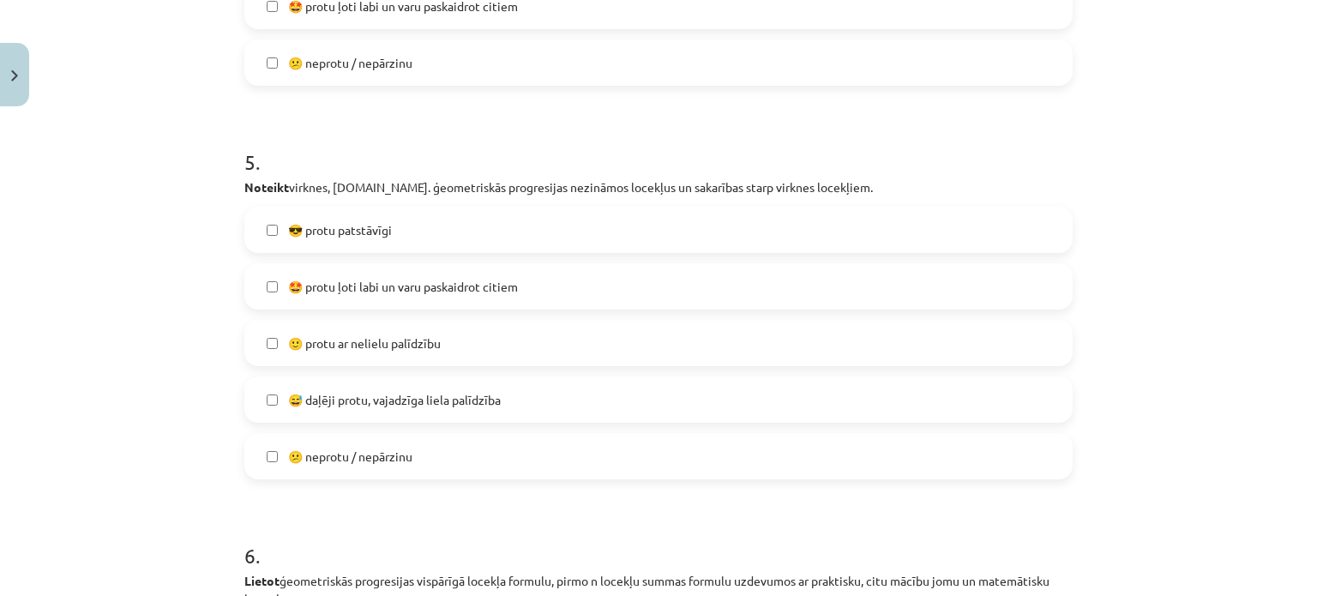
scroll to position [1811, 0]
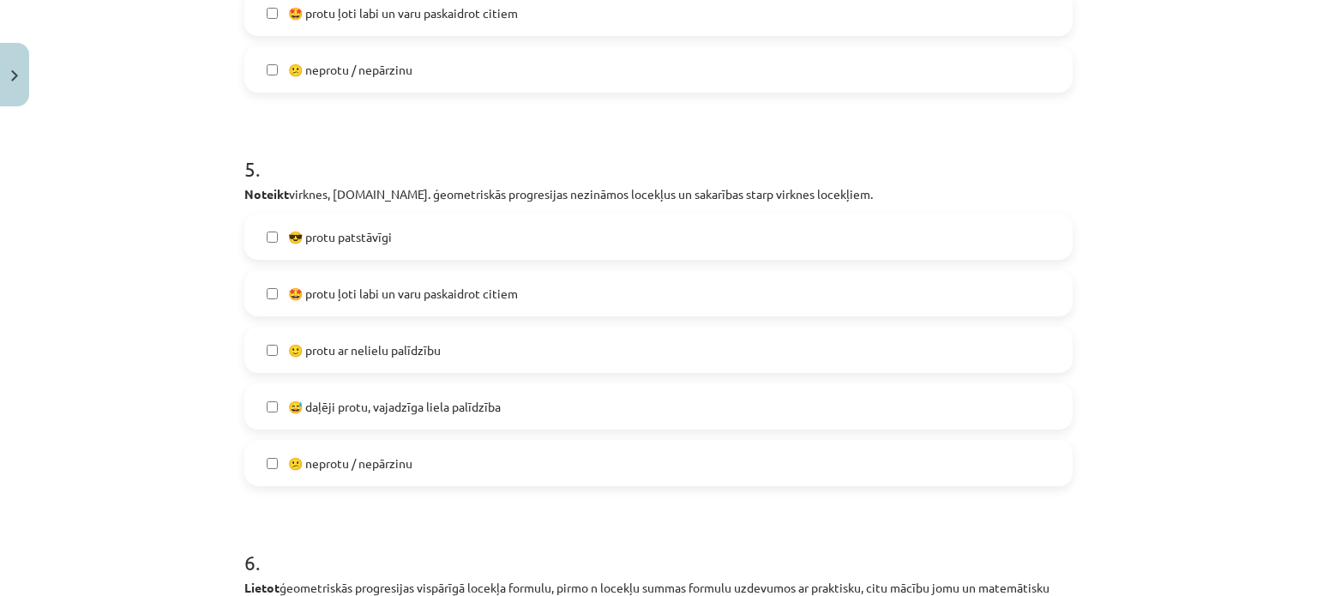
click at [444, 229] on label "😎 protu patstāvīgi" at bounding box center [658, 236] width 825 height 43
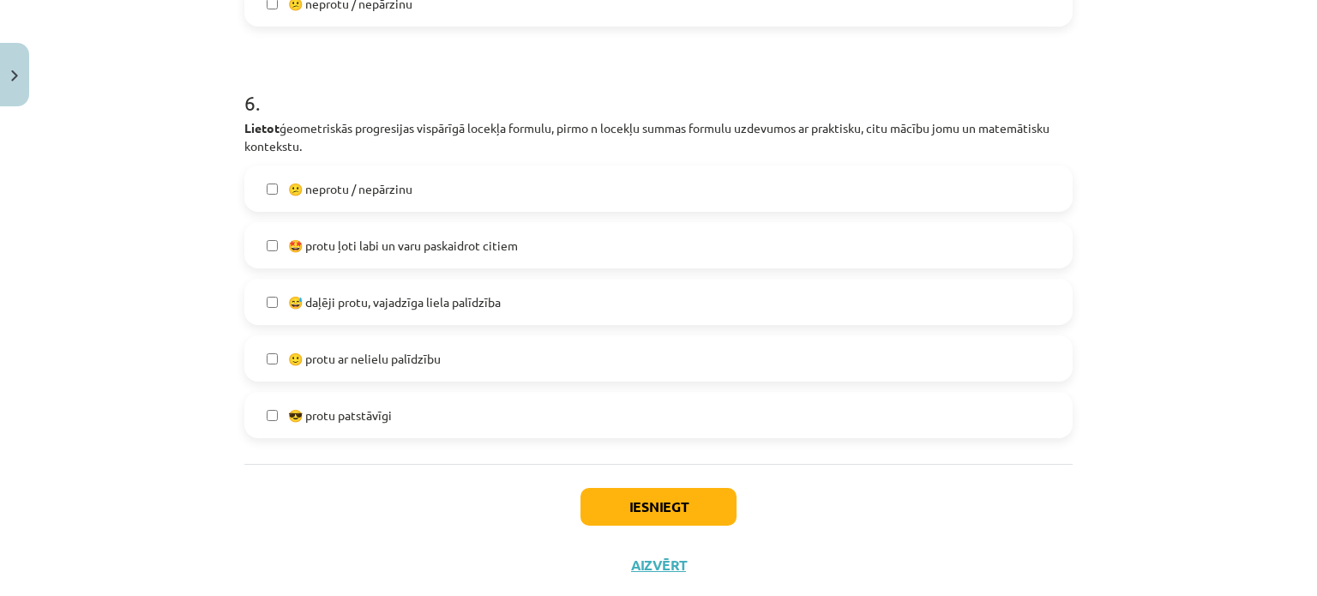
scroll to position [2260, 0]
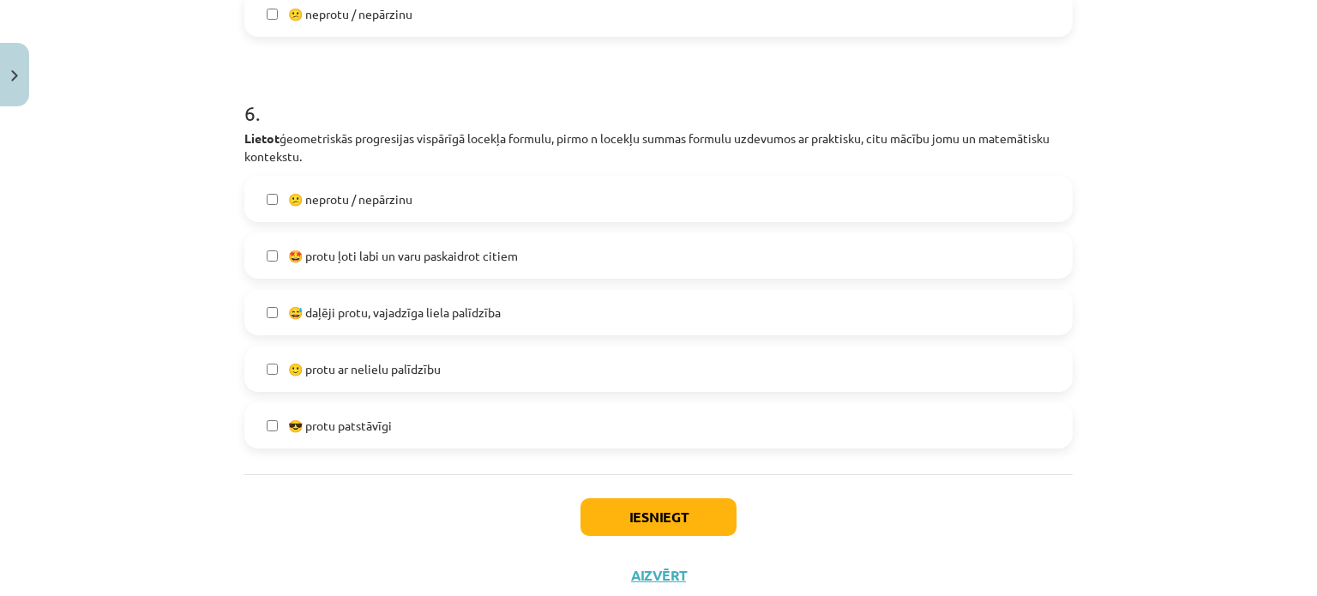
click at [405, 366] on span "🙂 protu ar nelielu palīdzību" at bounding box center [364, 369] width 153 height 18
click at [610, 516] on button "Iesniegt" at bounding box center [658, 517] width 156 height 38
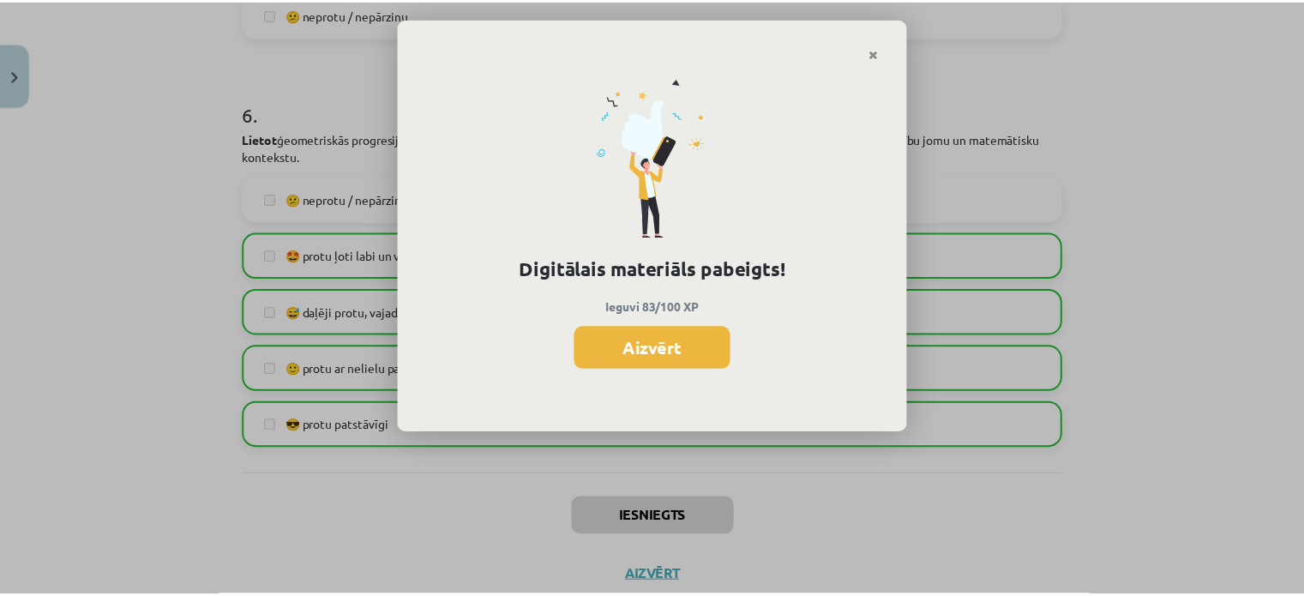
scroll to position [640, 0]
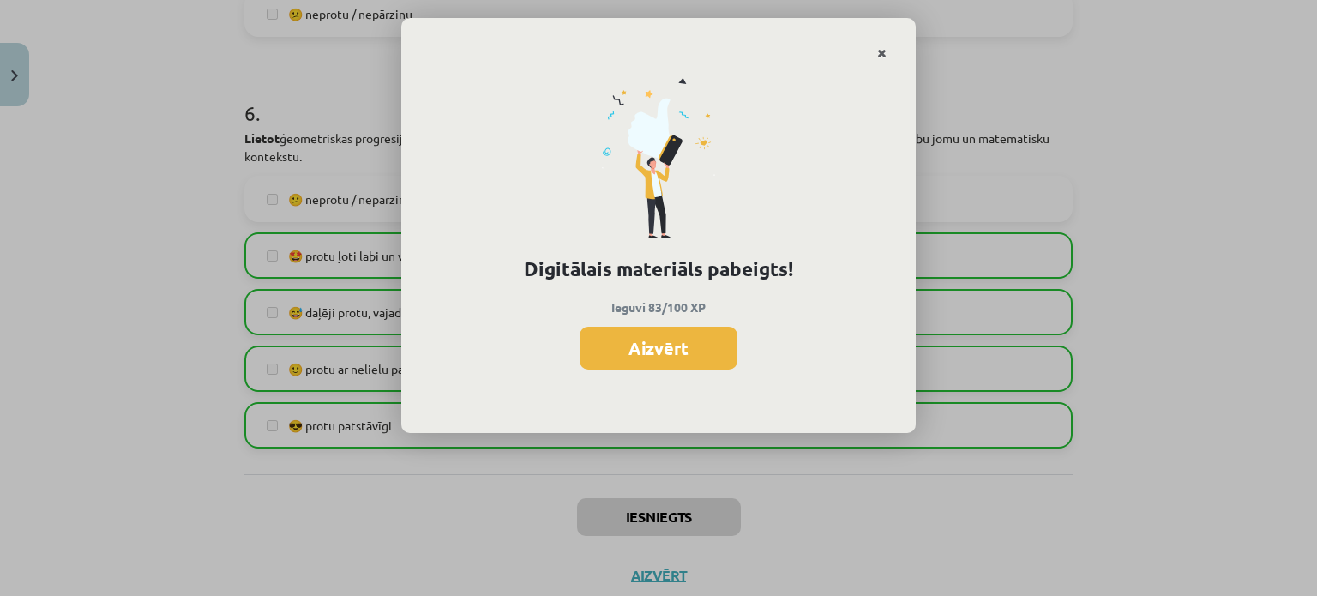
click at [881, 50] on icon "Close" at bounding box center [881, 54] width 9 height 12
